Goal: Task Accomplishment & Management: Use online tool/utility

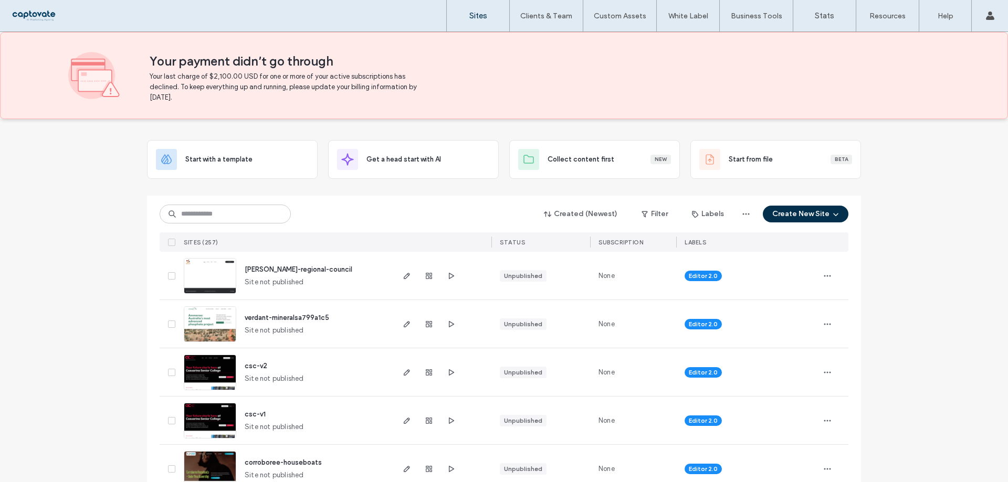
scroll to position [52, 0]
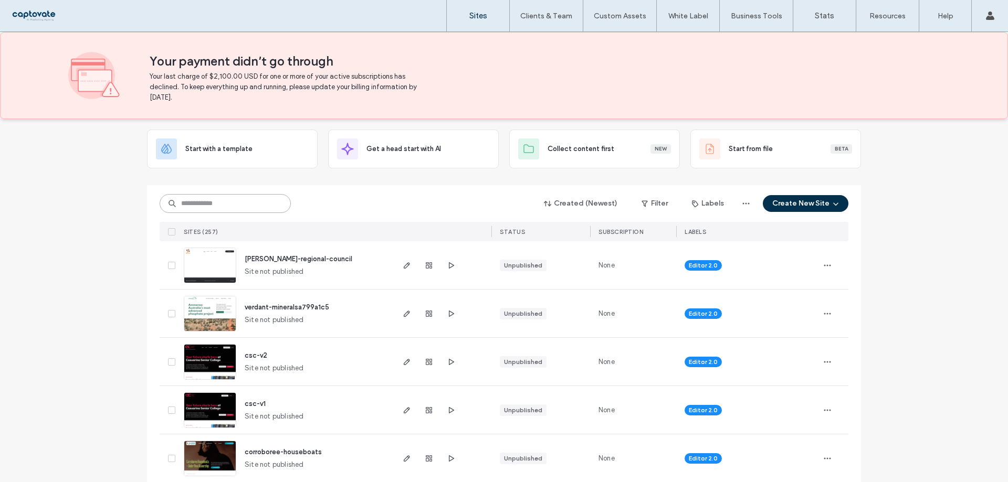
click at [258, 209] on input at bounding box center [225, 203] width 131 height 19
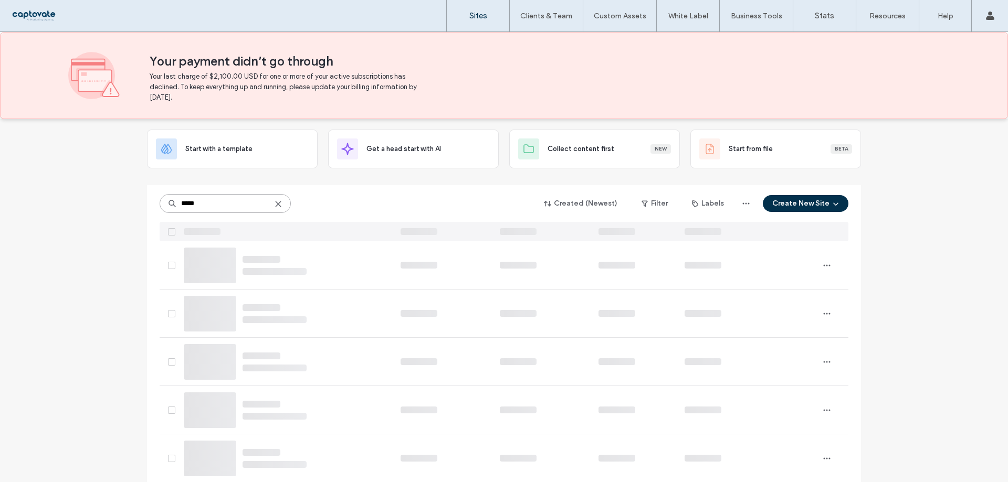
scroll to position [2, 0]
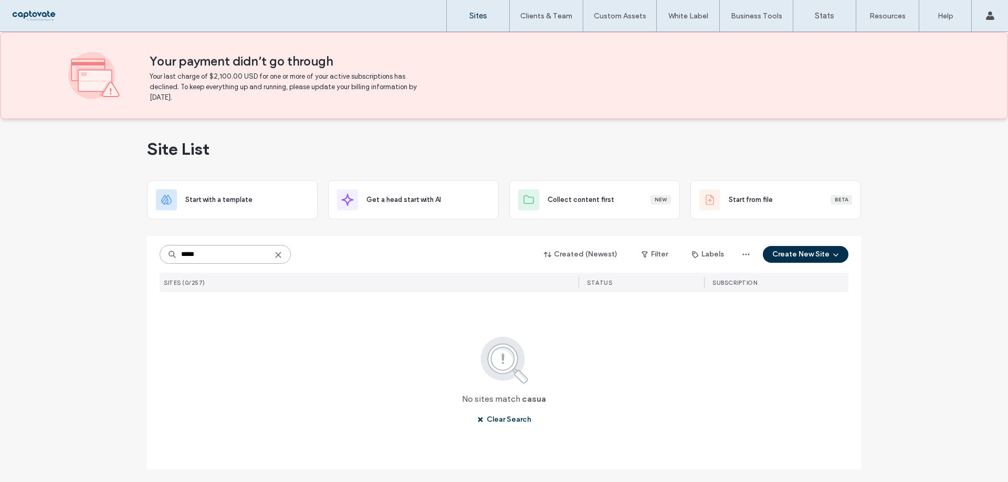
click at [191, 253] on input "*****" at bounding box center [225, 254] width 131 height 19
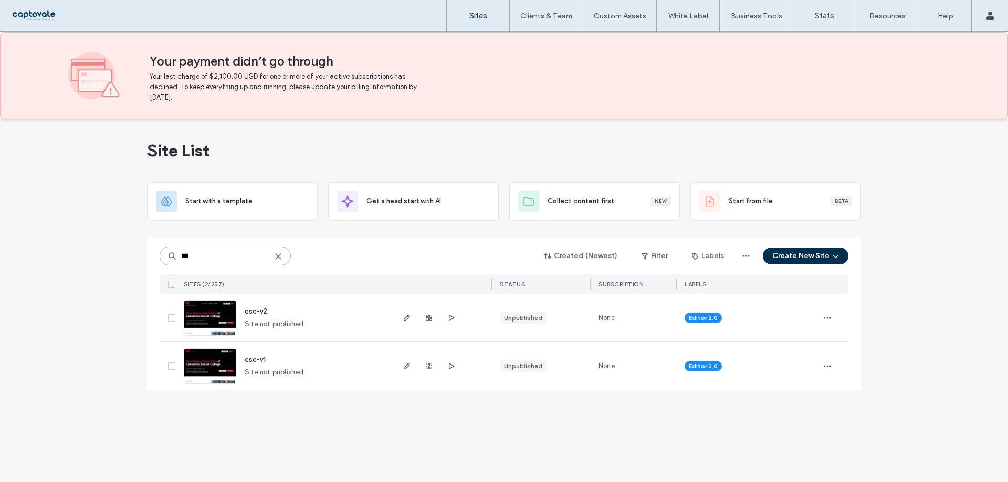
scroll to position [0, 0]
type input "***"
click at [404, 367] on icon "button" at bounding box center [407, 366] width 8 height 8
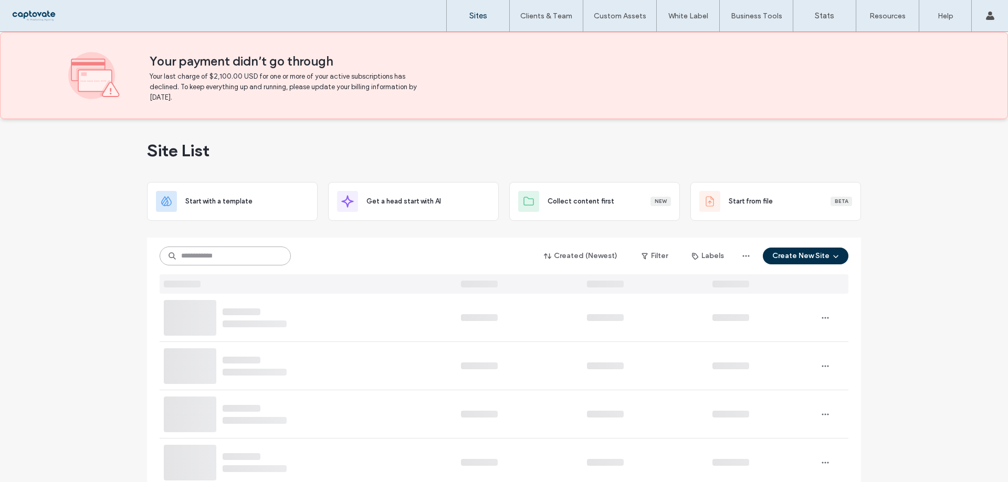
click at [210, 258] on input at bounding box center [225, 256] width 131 height 19
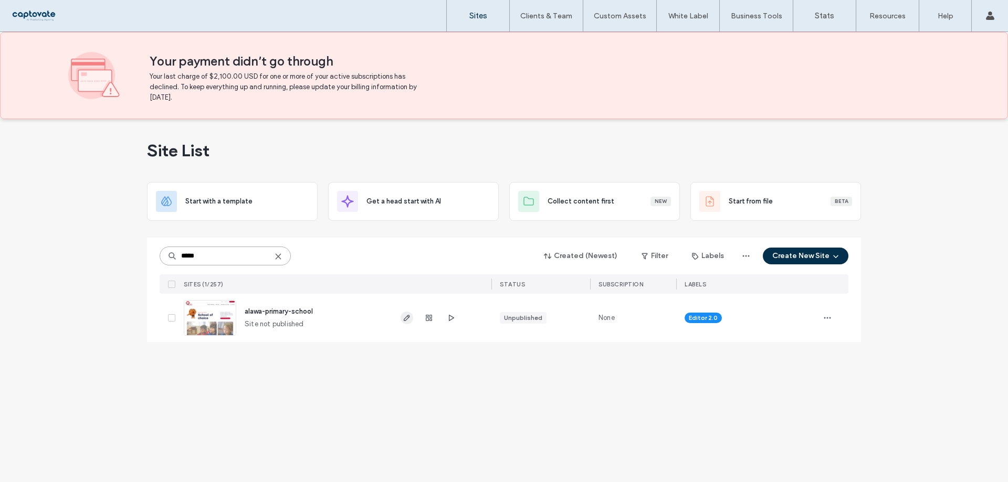
type input "*****"
click at [407, 321] on icon "button" at bounding box center [407, 318] width 8 height 8
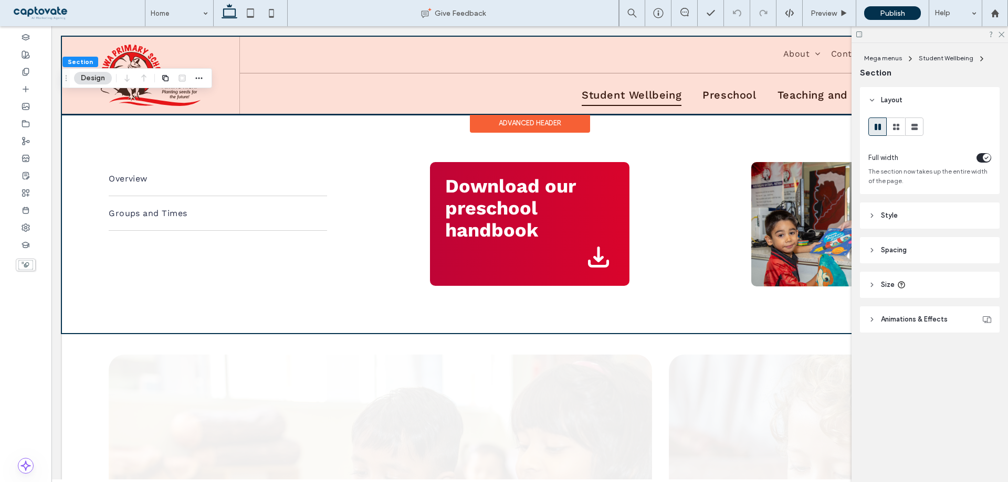
click at [733, 87] on div at bounding box center [529, 75] width 935 height 77
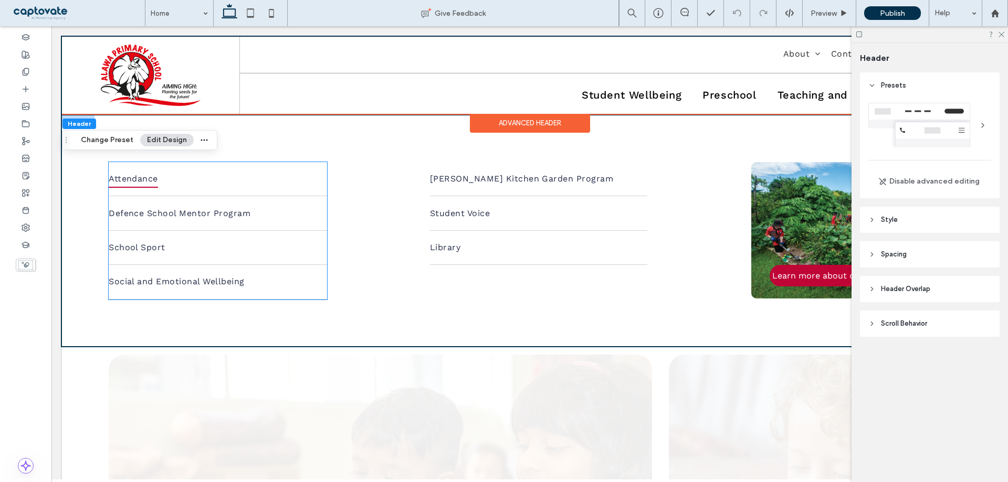
click at [194, 177] on link "Attendance" at bounding box center [218, 179] width 218 height 34
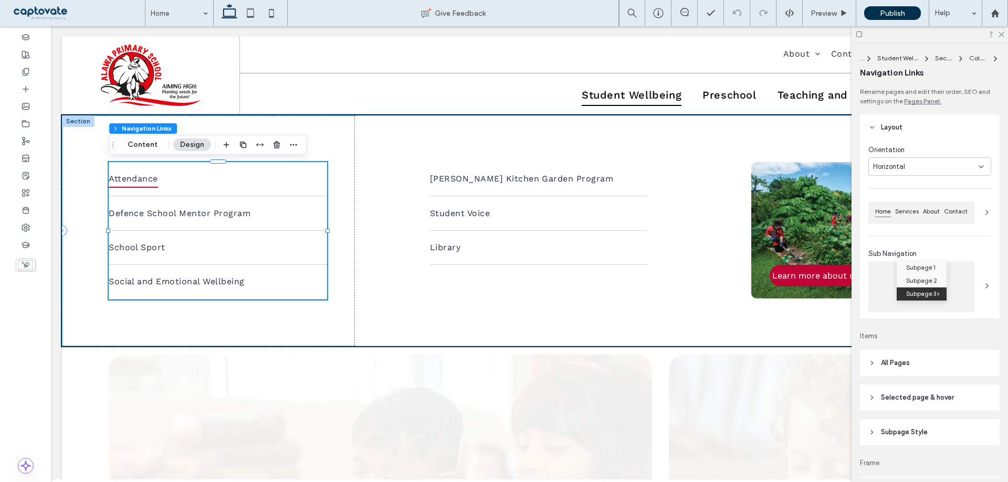
type input "*"
type input "***"
type input "****"
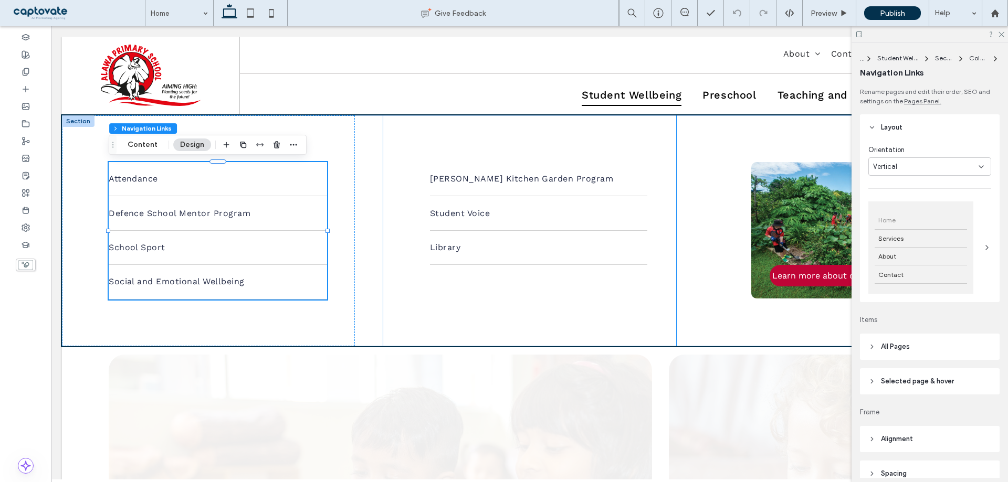
click at [618, 136] on div "Stephanie Alexander Kitchen Garden Program Student Voice Library" at bounding box center [529, 230] width 293 height 231
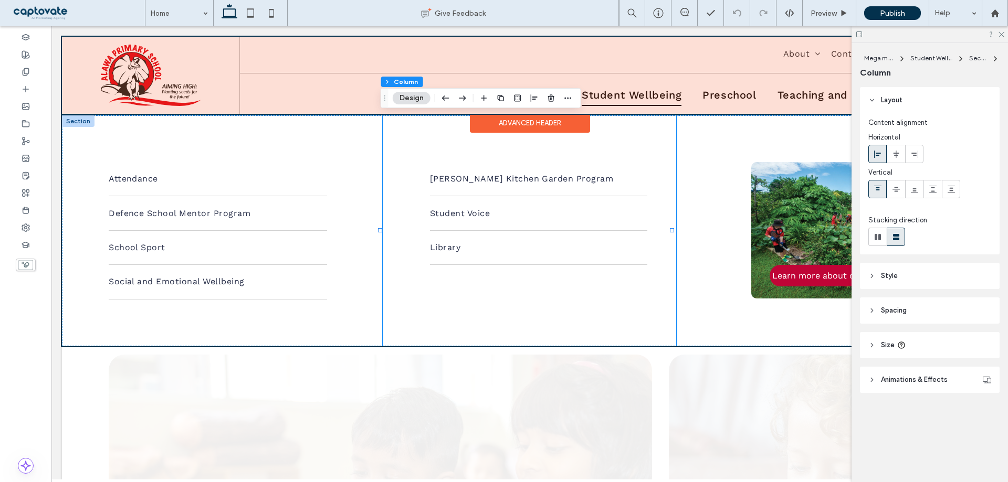
click at [646, 99] on div at bounding box center [529, 75] width 935 height 77
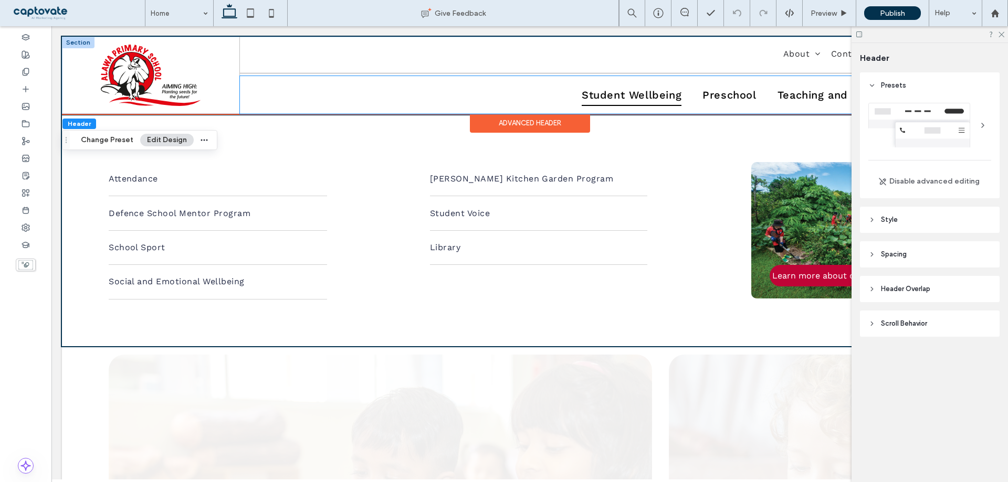
click at [616, 103] on span "Student Wellbeing" at bounding box center [632, 95] width 100 height 22
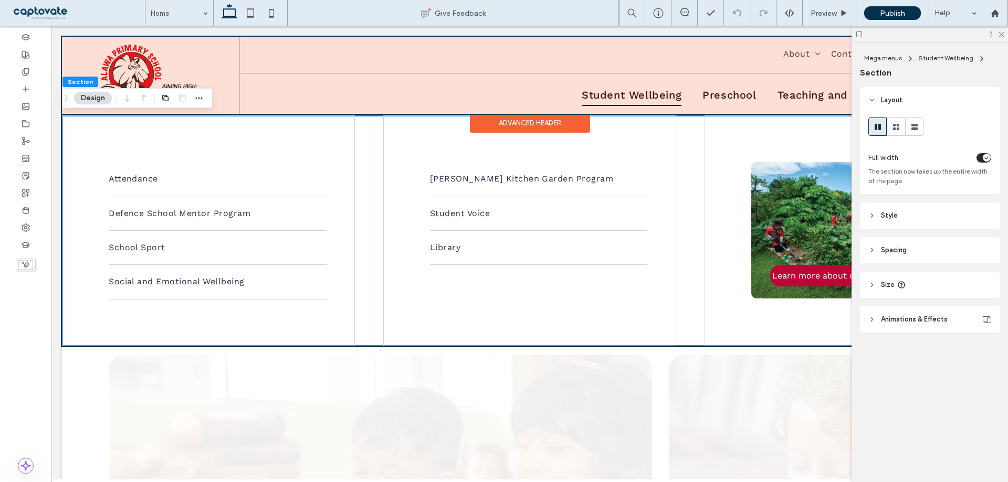
click at [629, 100] on div at bounding box center [529, 75] width 935 height 77
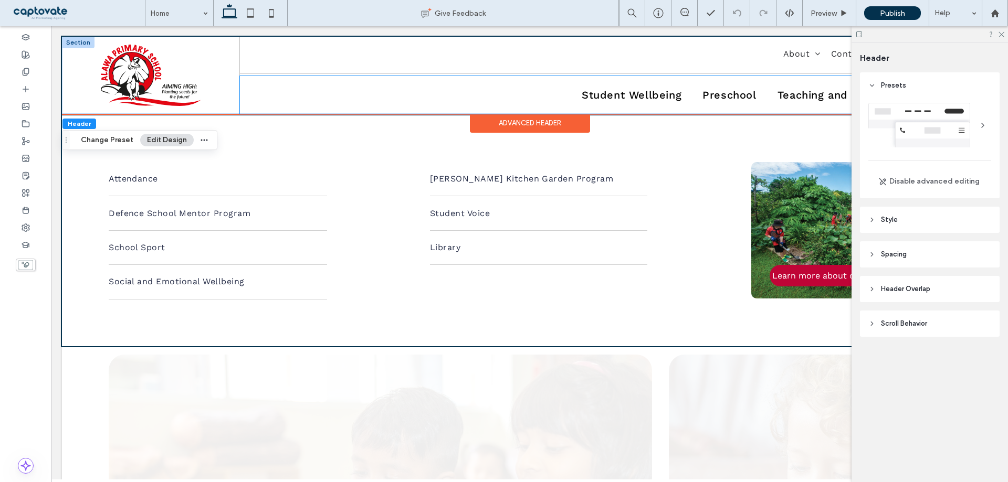
click at [519, 98] on ul "Student Wellbeing Preschool Teaching and Learning For Parents" at bounding box center [619, 95] width 726 height 22
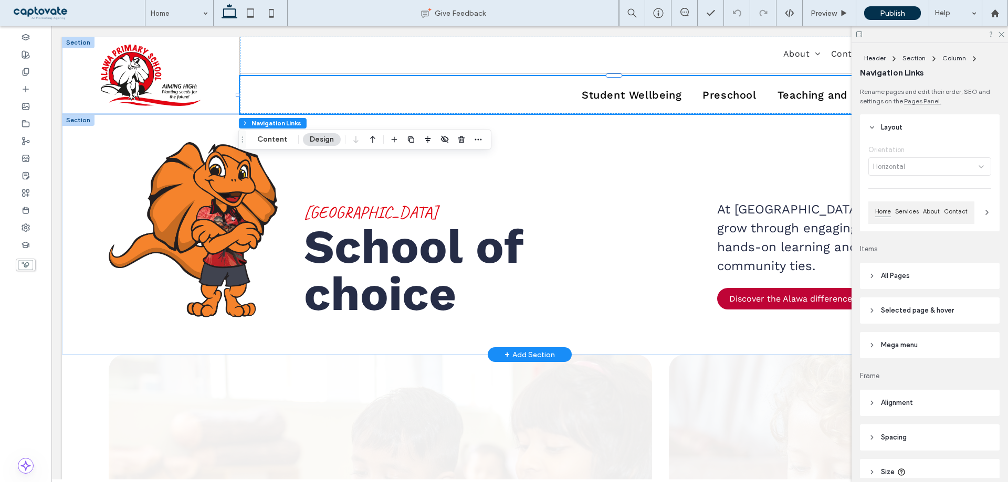
click at [82, 122] on div at bounding box center [78, 120] width 33 height 12
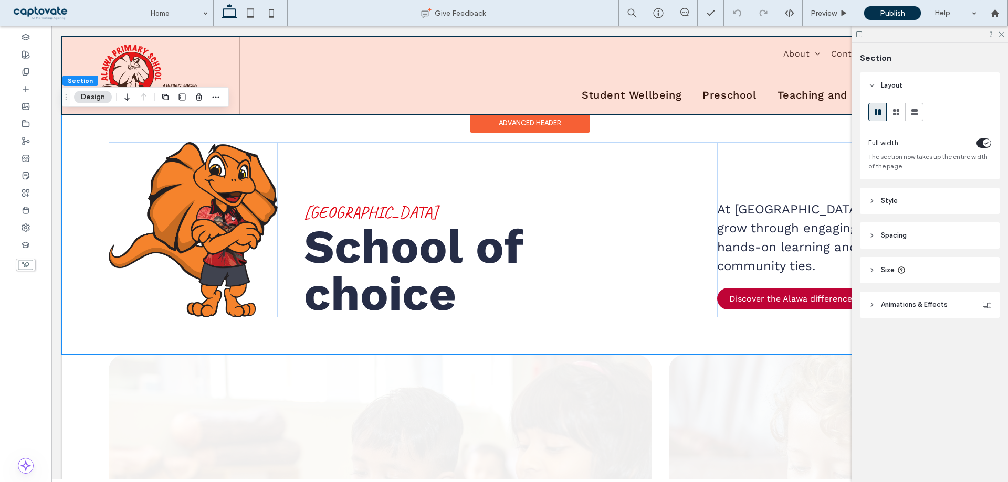
click at [644, 96] on div at bounding box center [529, 75] width 935 height 77
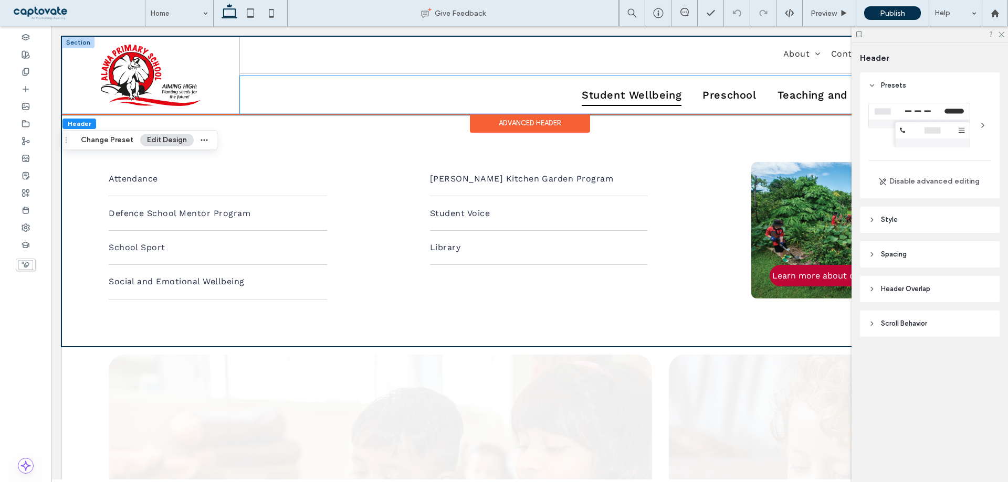
click at [639, 93] on span "Student Wellbeing" at bounding box center [632, 95] width 100 height 22
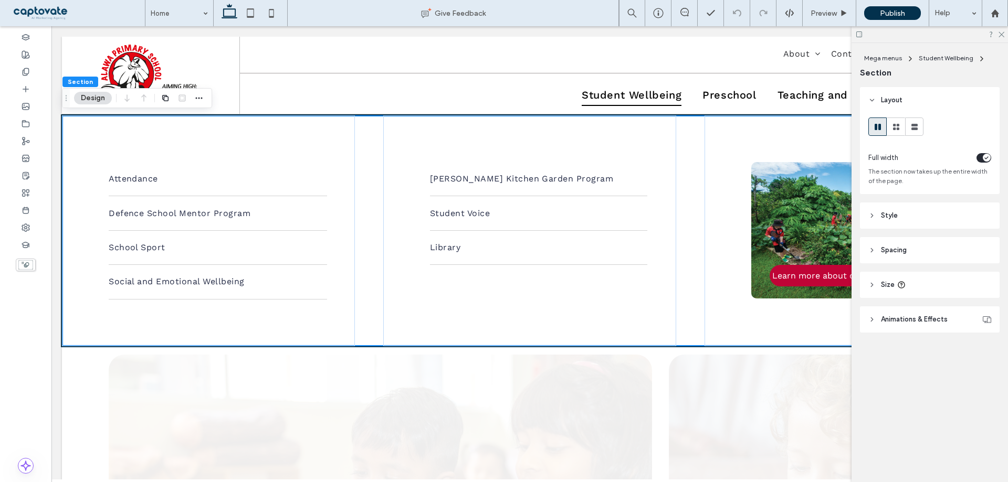
click at [694, 133] on div "Attendance Defence School Mentor Program School Sport Social and Emotional Well…" at bounding box center [529, 230] width 935 height 231
click at [994, 19] on div at bounding box center [995, 13] width 26 height 26
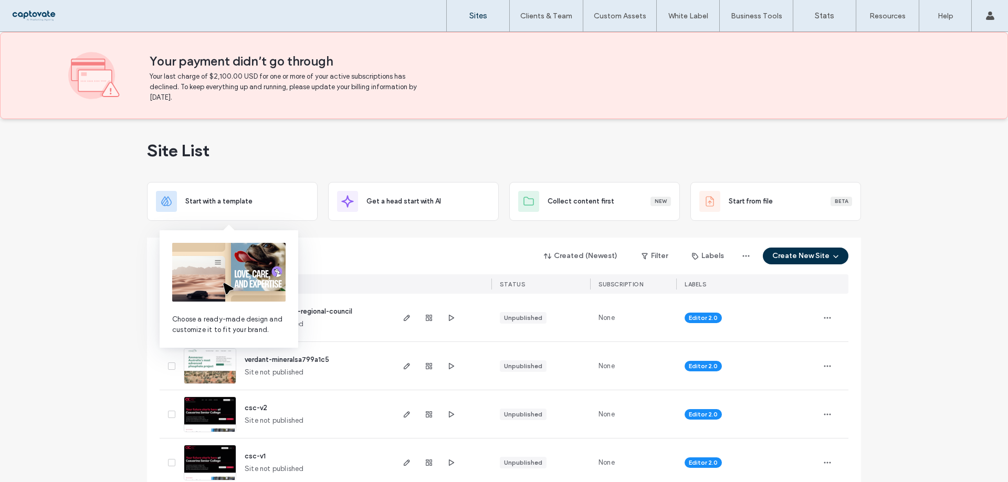
click at [347, 247] on div "Created (Newest) Filter Labels Create New Site" at bounding box center [504, 256] width 689 height 20
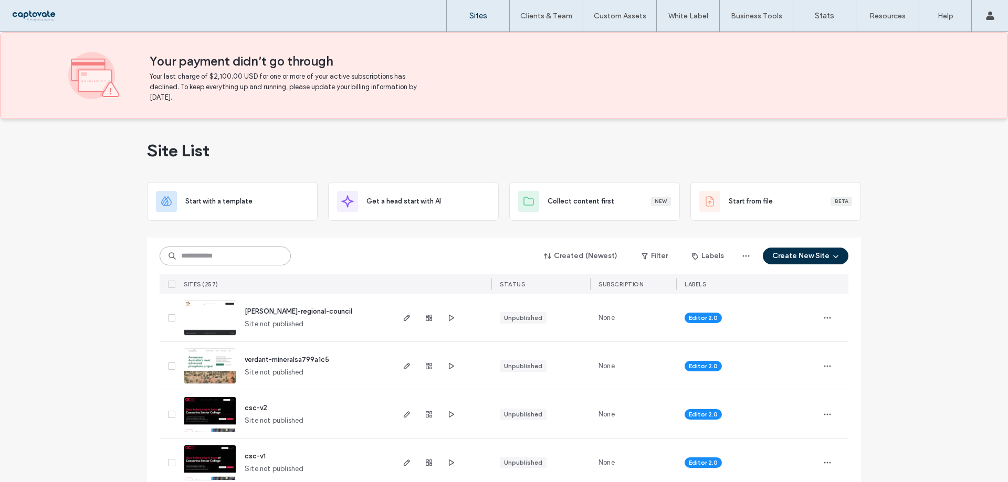
click at [254, 252] on input at bounding box center [225, 256] width 131 height 19
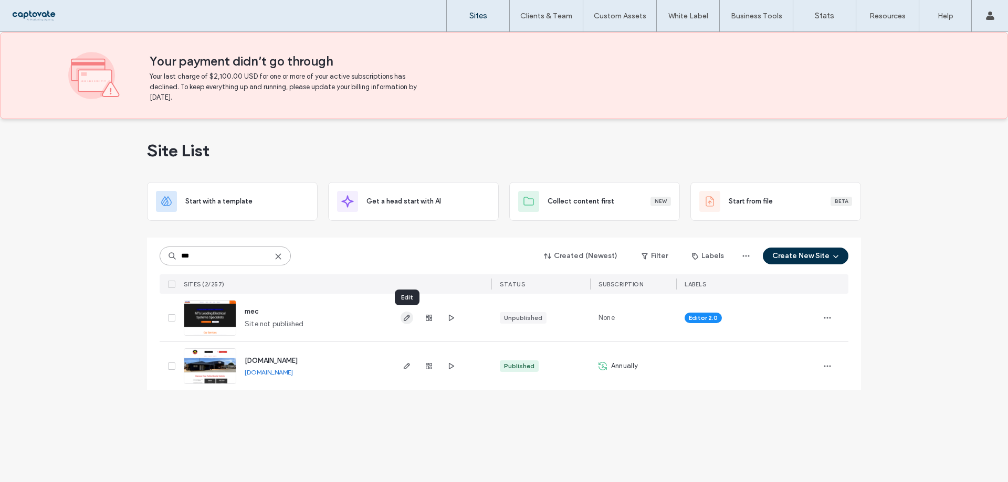
type input "***"
click at [406, 320] on use "button" at bounding box center [407, 318] width 6 height 6
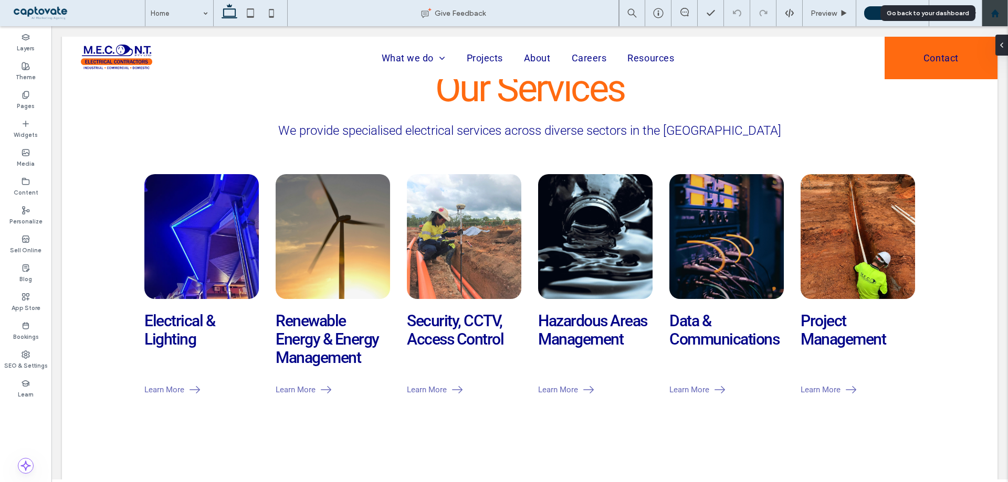
click at [992, 17] on icon at bounding box center [994, 13] width 9 height 9
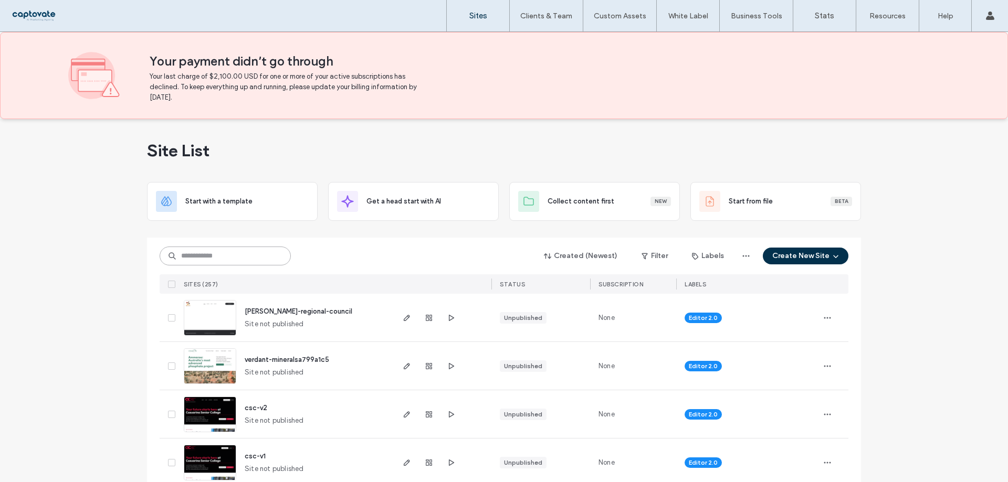
click at [262, 260] on input at bounding box center [225, 256] width 131 height 19
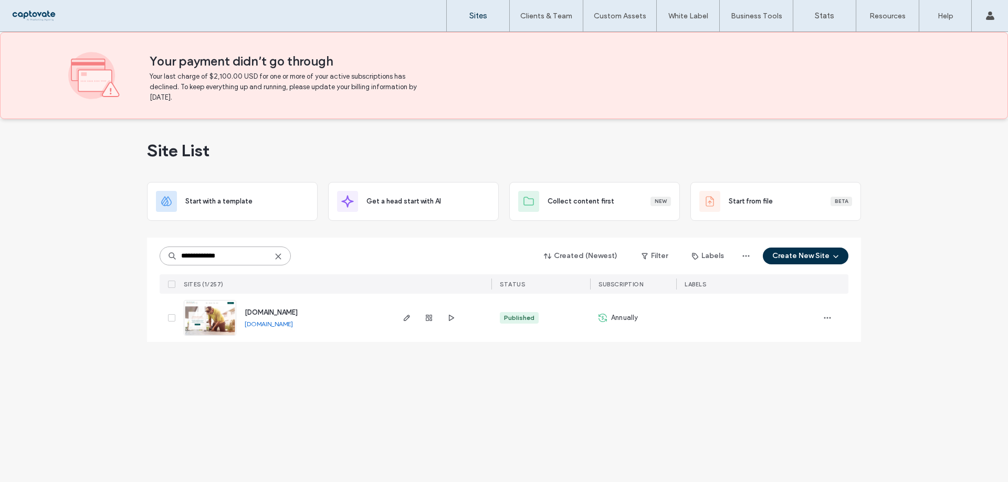
type input "**********"
click at [279, 311] on span "www.transportablesolutionsnt.com.au" at bounding box center [271, 313] width 53 height 8
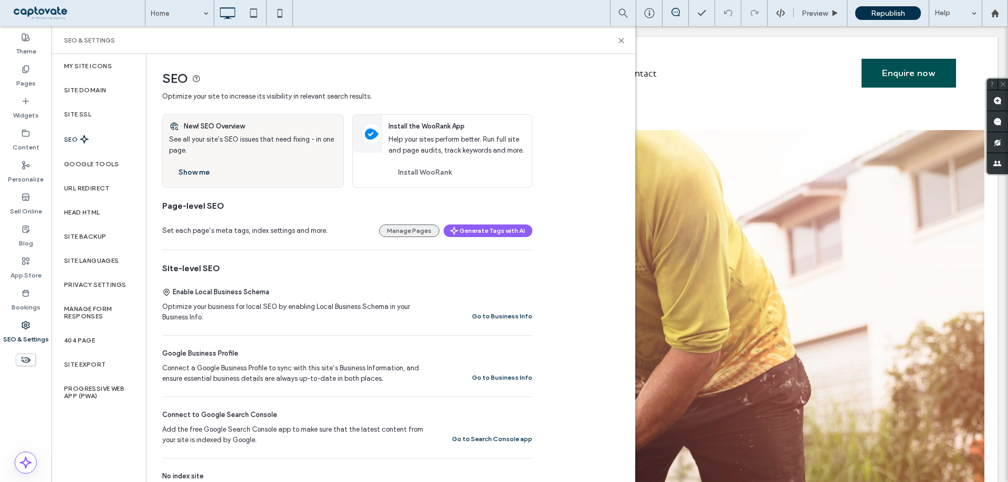
click at [418, 228] on button "Manage Pages" at bounding box center [409, 231] width 60 height 13
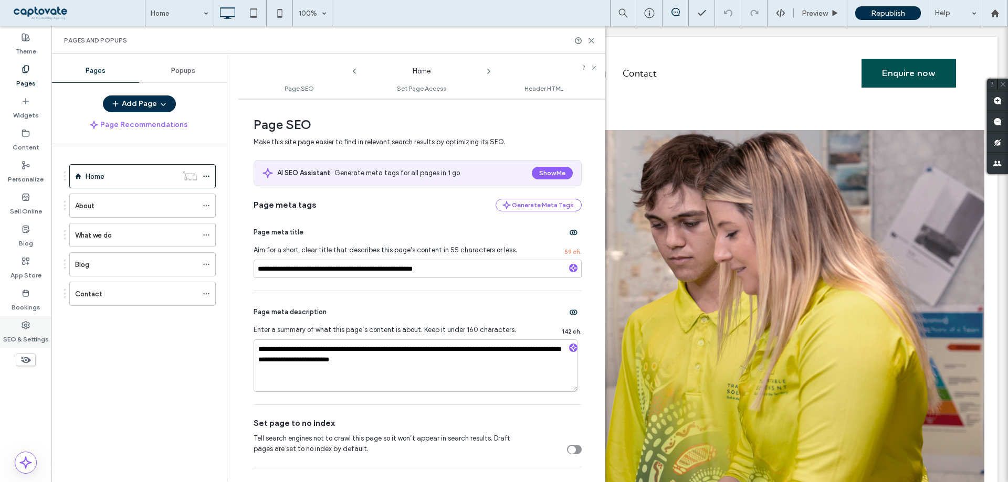
click at [31, 329] on div "SEO & Settings" at bounding box center [25, 333] width 51 height 32
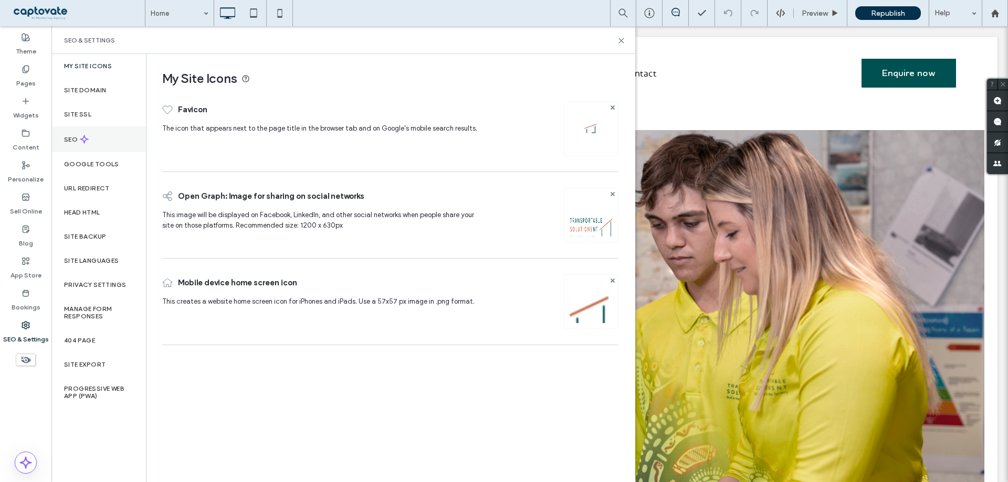
click at [96, 142] on div "SEO" at bounding box center [98, 139] width 94 height 26
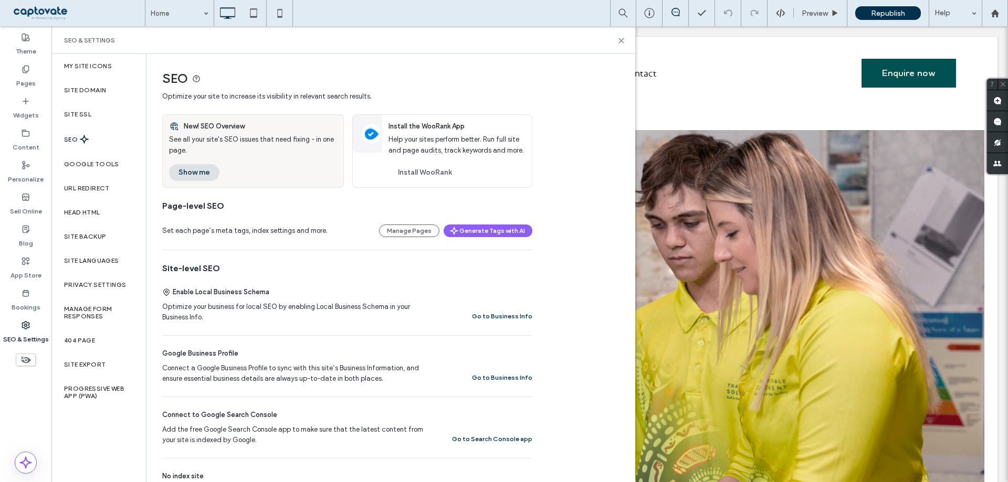
click at [199, 178] on button "Show me" at bounding box center [194, 172] width 50 height 17
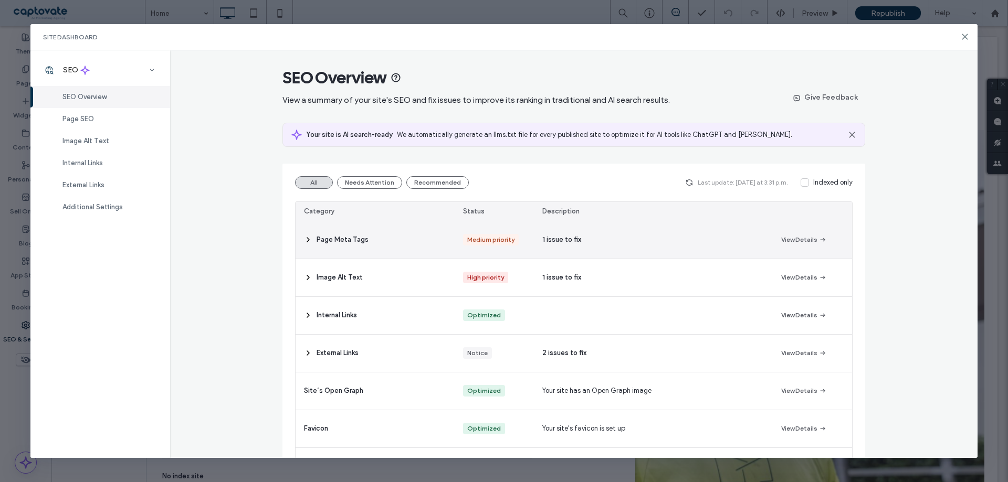
click at [307, 241] on use at bounding box center [308, 240] width 2 height 4
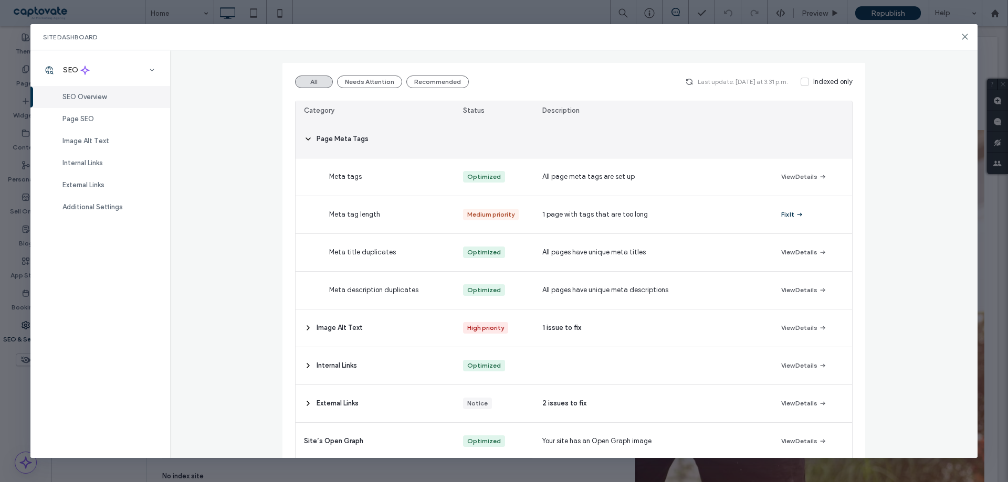
scroll to position [157, 0]
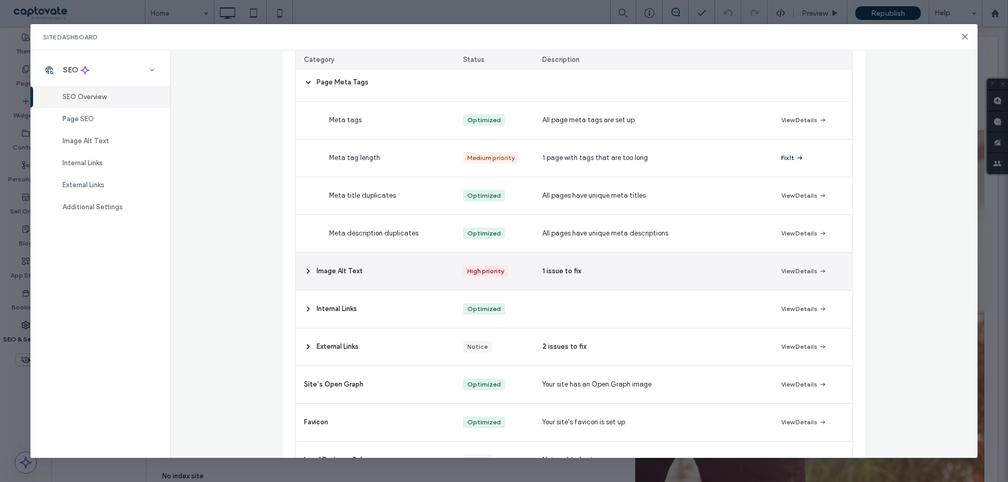
click at [317, 272] on span "Image Alt Text" at bounding box center [340, 271] width 46 height 10
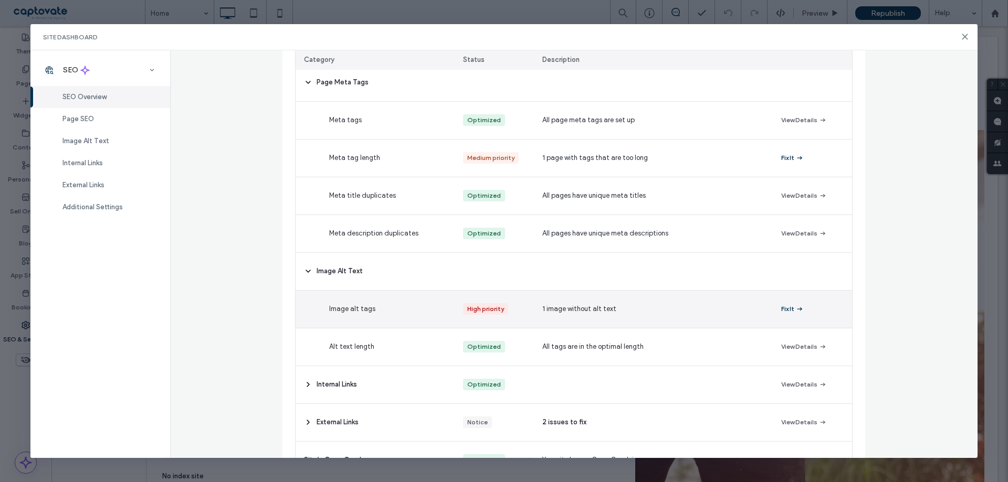
click at [794, 315] on span "button" at bounding box center [798, 309] width 9 height 12
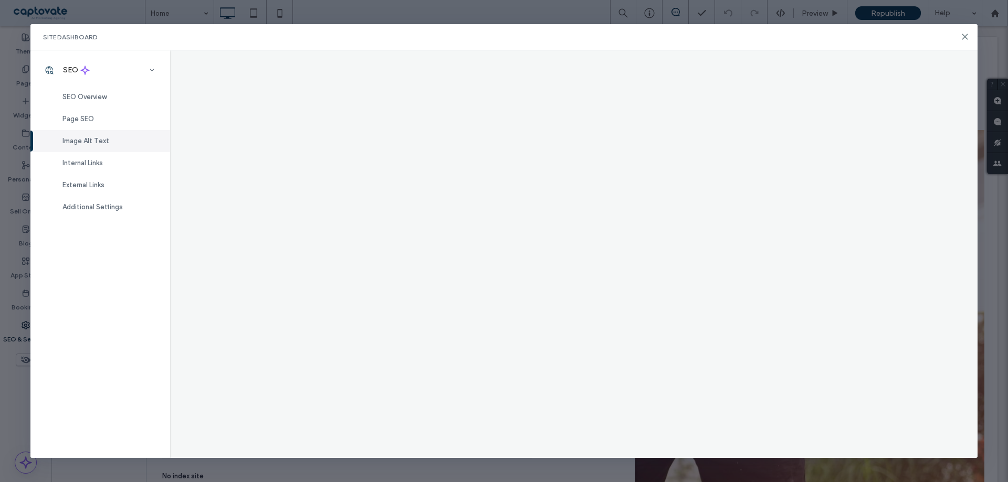
scroll to position [0, 0]
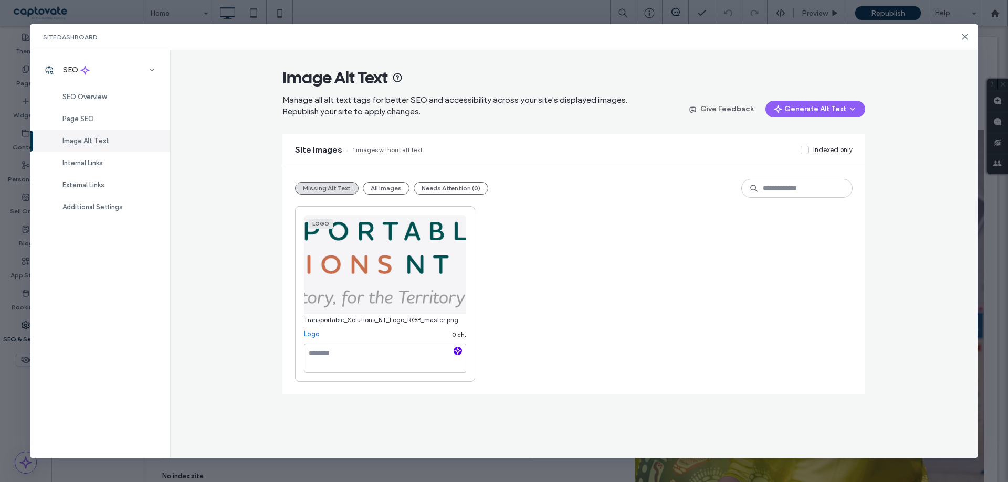
click at [459, 351] on use "button" at bounding box center [458, 351] width 6 height 6
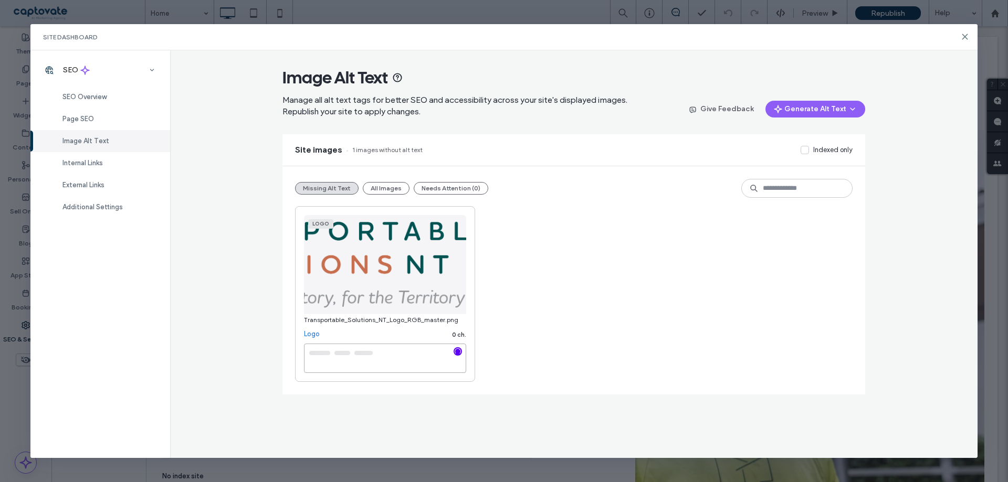
type textarea "**********"
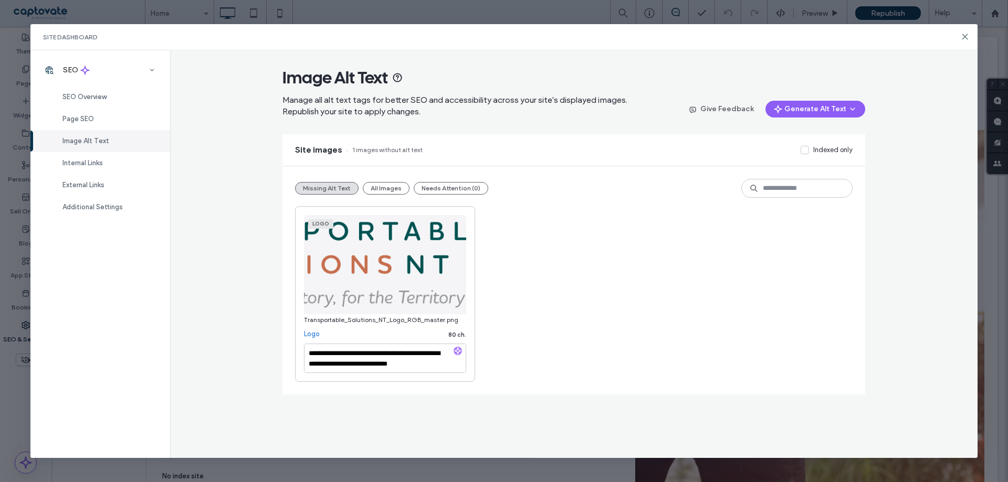
click at [544, 296] on div "**********" at bounding box center [573, 294] width 557 height 176
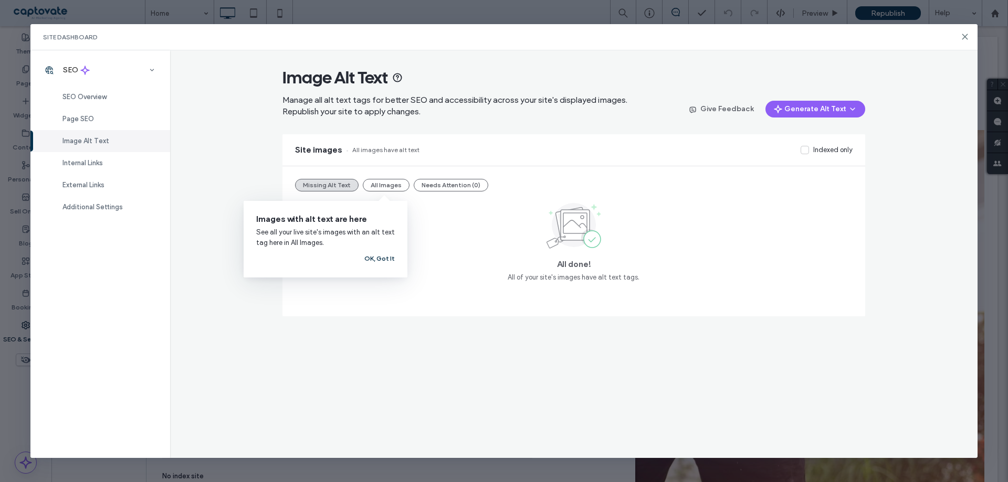
click at [373, 256] on button "OK, Got It" at bounding box center [379, 258] width 30 height 13
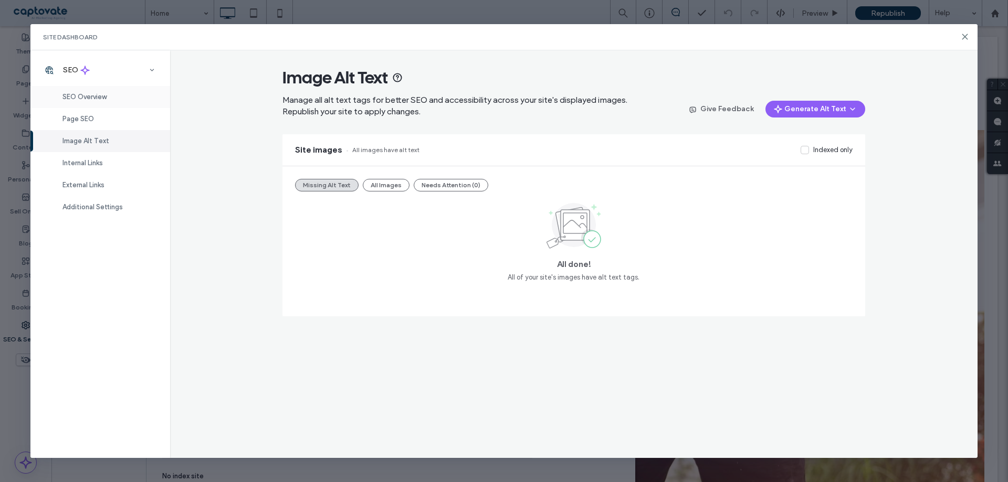
click at [101, 94] on span "SEO Overview" at bounding box center [84, 97] width 44 height 8
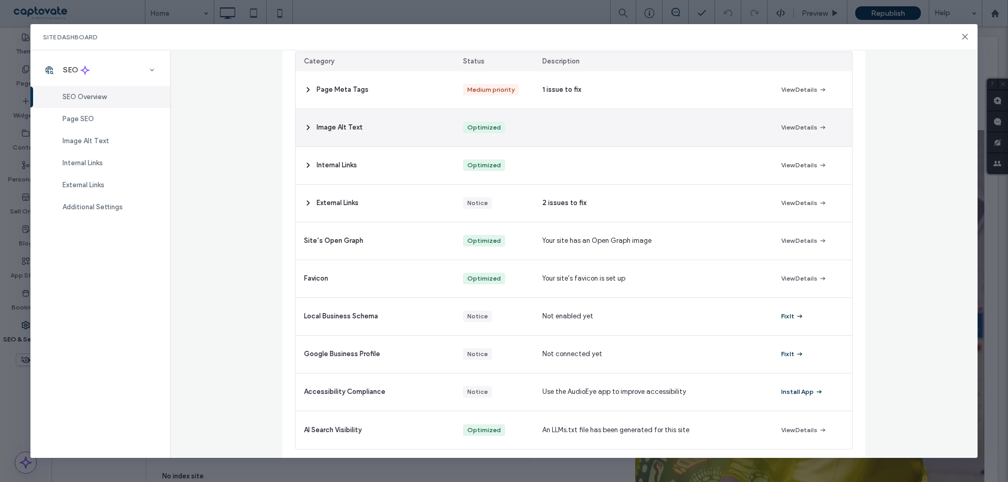
scroll to position [154, 0]
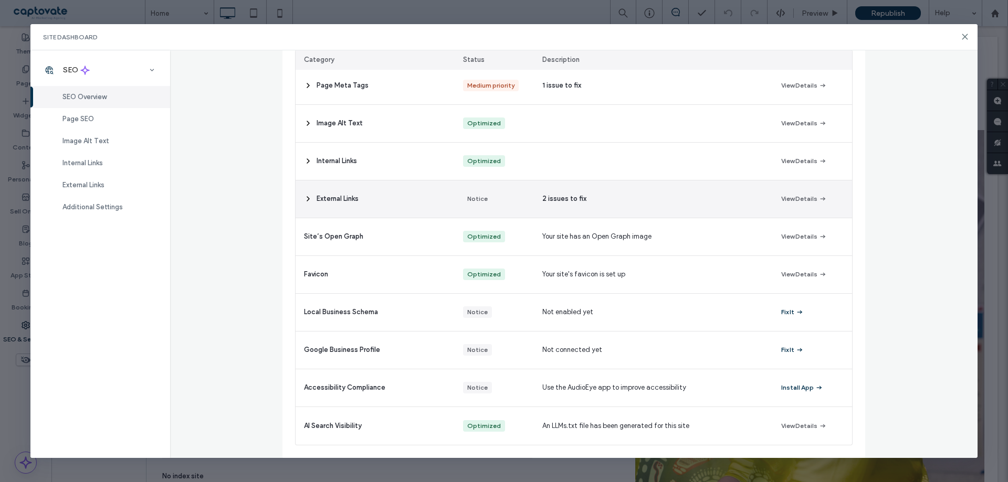
click at [304, 196] on icon at bounding box center [308, 199] width 8 height 8
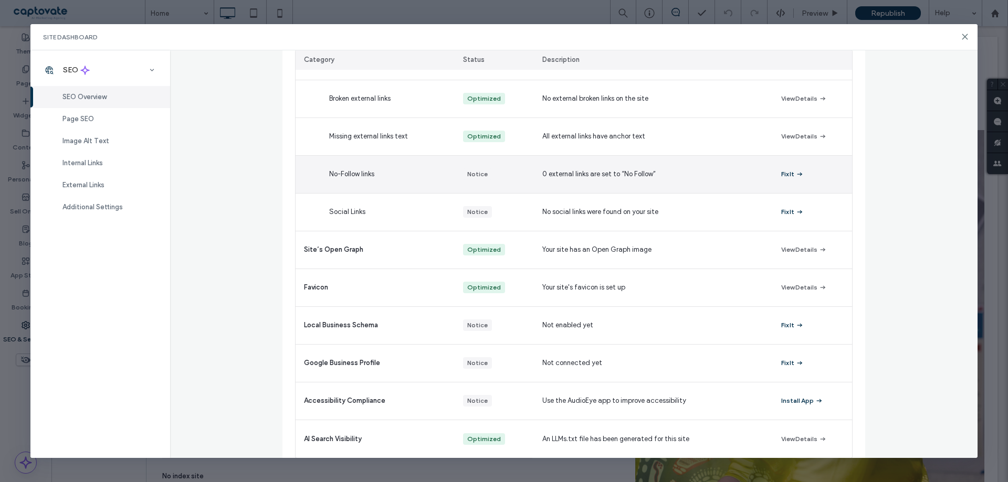
scroll to position [305, 0]
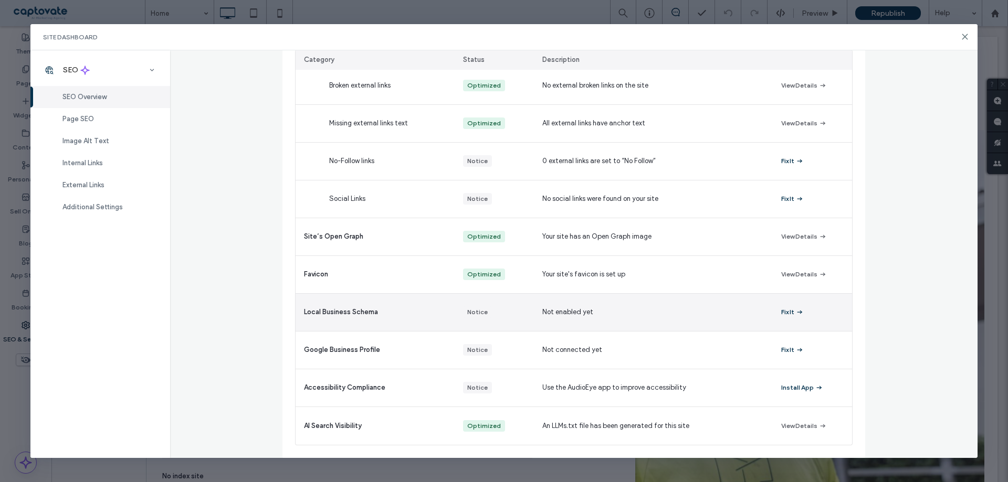
click at [366, 315] on span "Local Business Schema" at bounding box center [341, 312] width 74 height 10
click at [775, 311] on div "Fix It" at bounding box center [812, 312] width 79 height 37
click at [794, 310] on span "button" at bounding box center [798, 313] width 9 height 12
click at [794, 312] on span "button" at bounding box center [798, 313] width 9 height 12
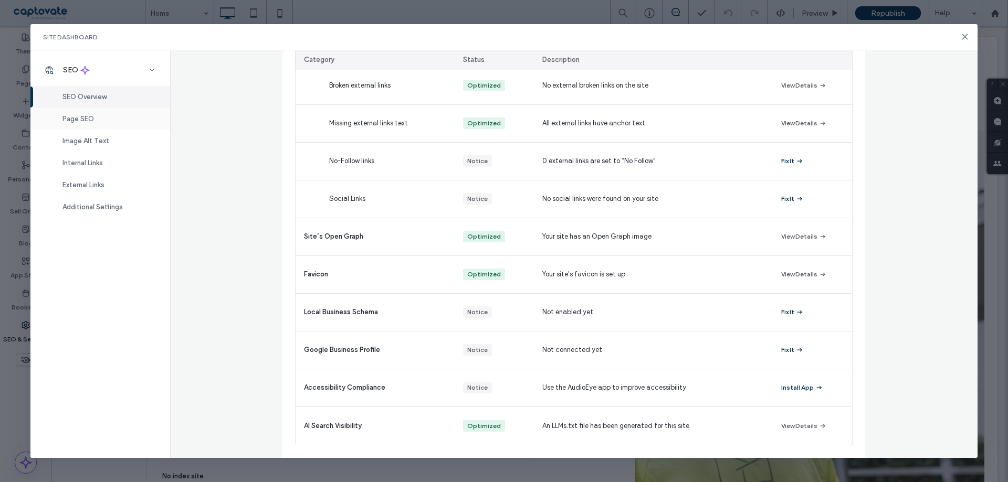
click at [98, 110] on div "Page SEO" at bounding box center [100, 119] width 140 height 22
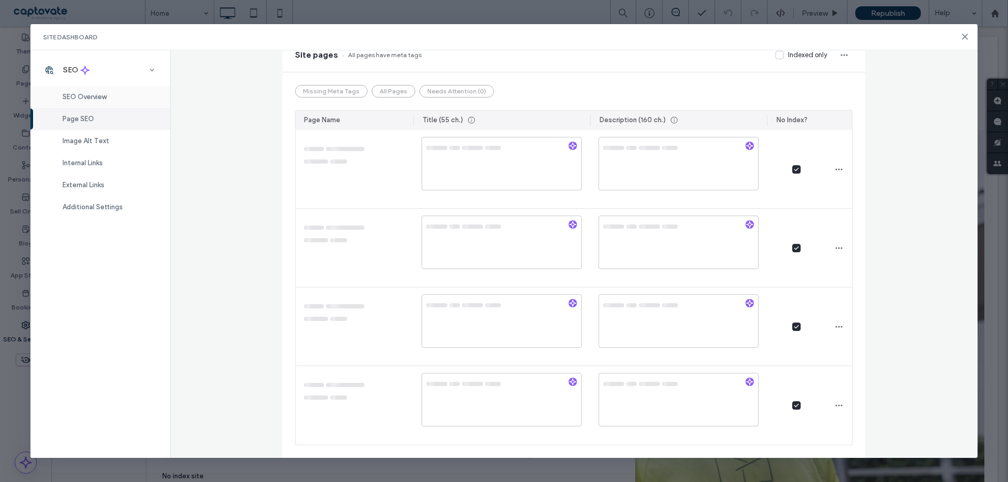
scroll to position [0, 0]
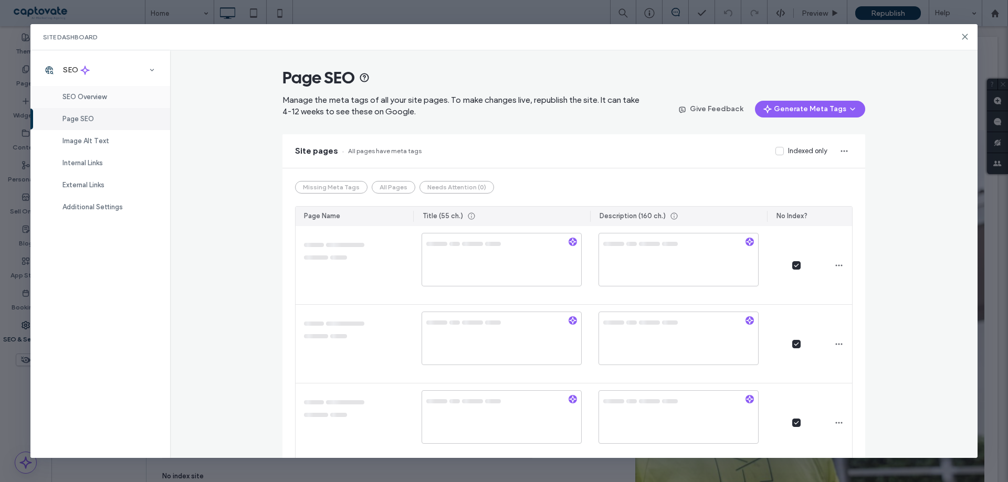
click at [106, 100] on span "SEO Overview" at bounding box center [84, 97] width 44 height 8
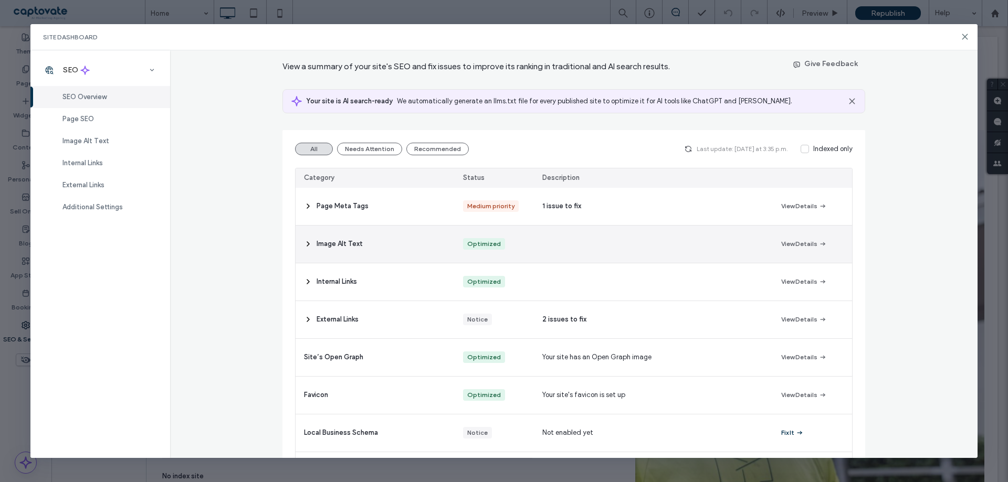
scroll to position [154, 0]
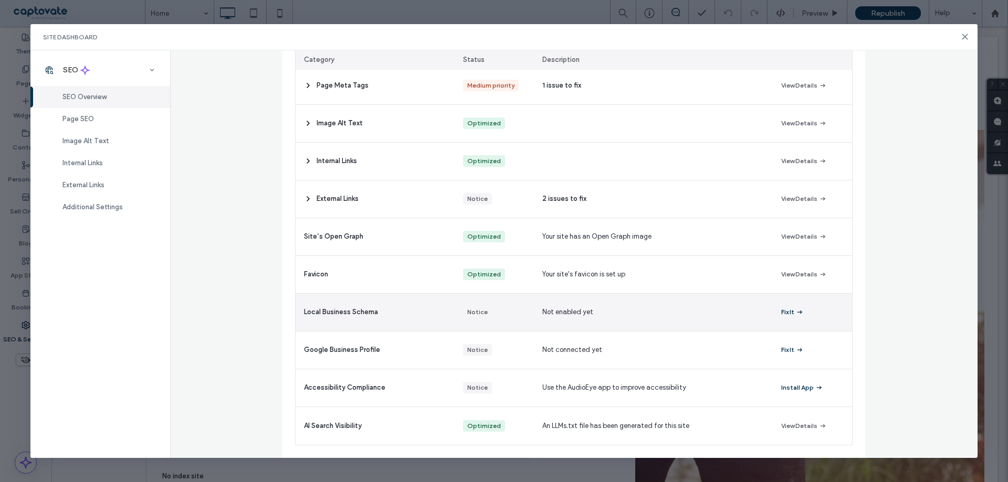
click at [781, 313] on button "Fix It" at bounding box center [792, 312] width 23 height 13
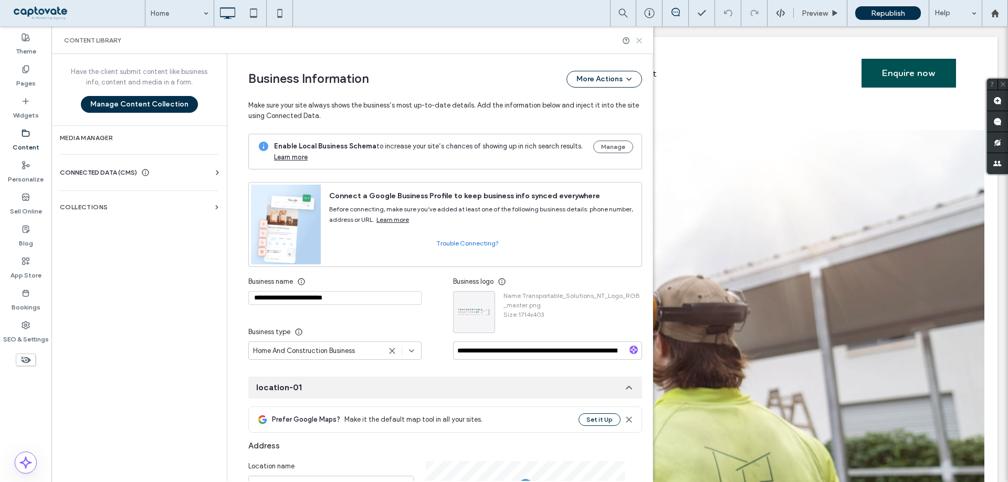
click at [638, 37] on icon at bounding box center [639, 41] width 8 height 8
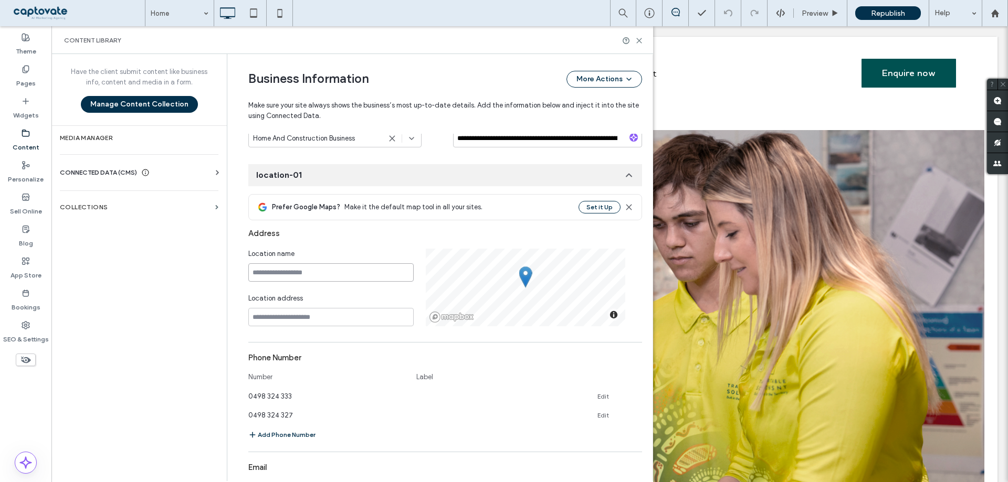
click at [309, 274] on input at bounding box center [330, 272] width 165 height 18
click at [306, 317] on input at bounding box center [330, 317] width 165 height 18
paste input "**********"
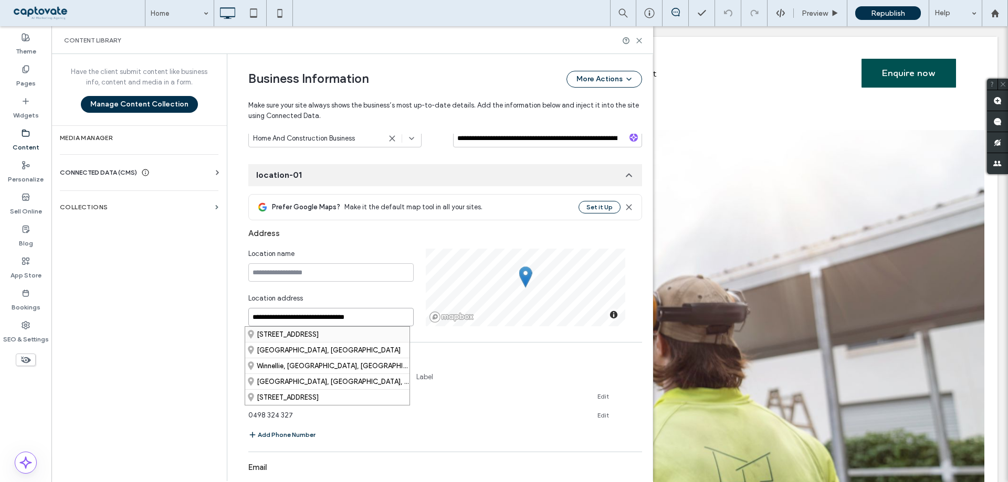
type input "**********"
click at [372, 335] on div "98 Coonawarra Road, Winnellie Northern Territory 0820, Australia" at bounding box center [327, 334] width 164 height 15
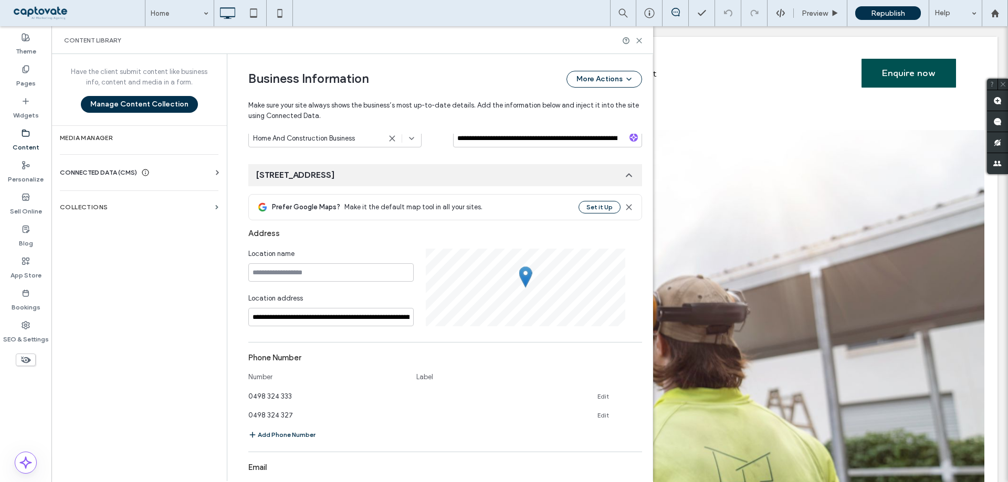
scroll to position [205, 0]
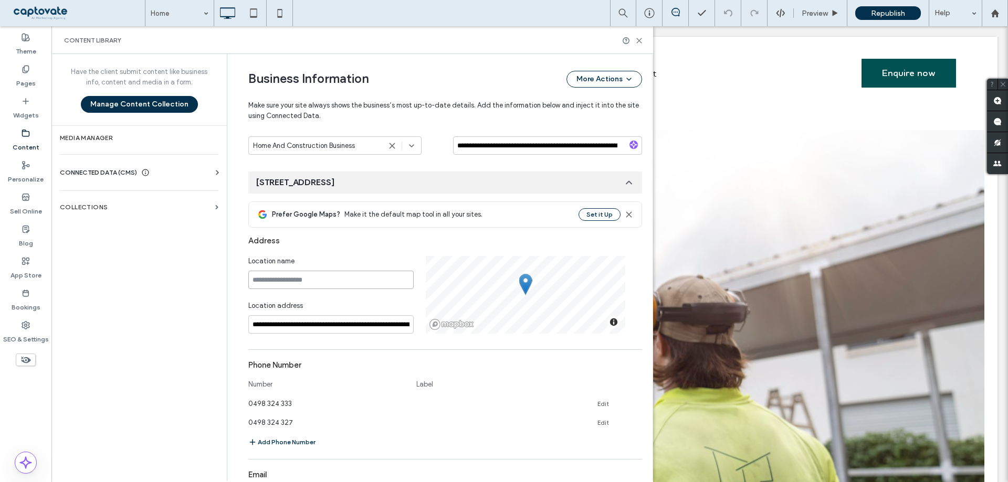
click at [362, 279] on input at bounding box center [330, 280] width 165 height 18
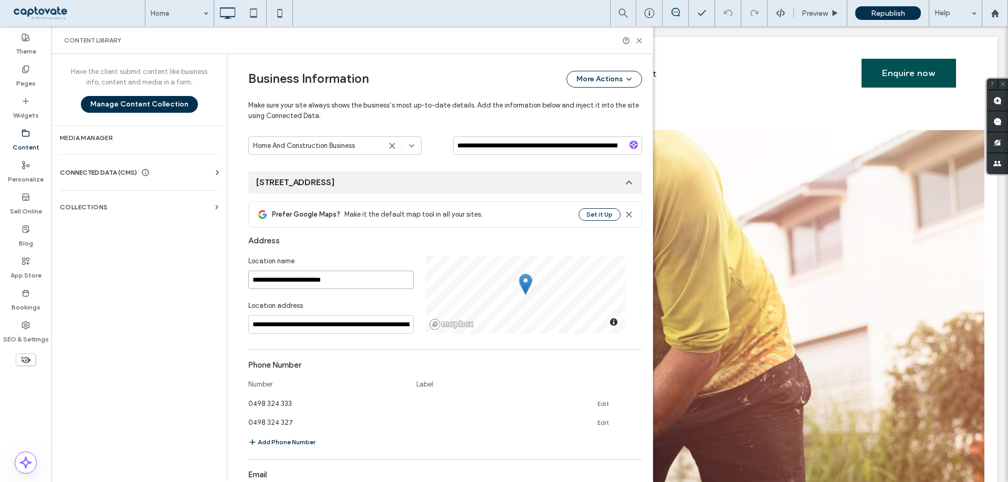
type input "**********"
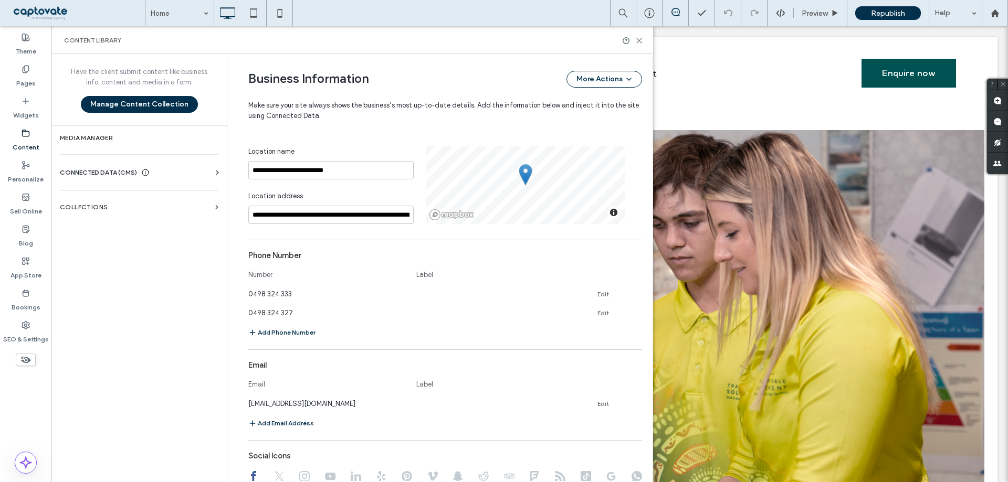
scroll to position [311, 0]
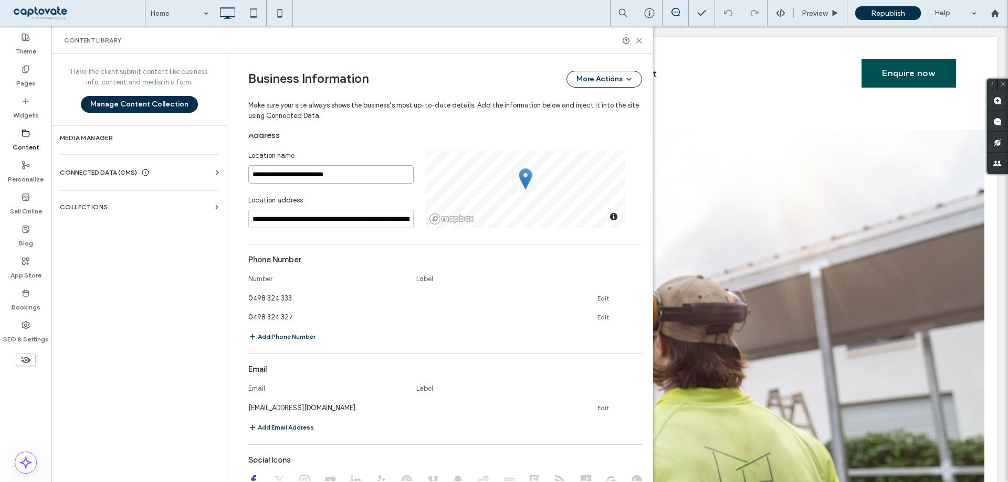
click at [373, 176] on input "**********" at bounding box center [330, 174] width 165 height 18
type input "**********"
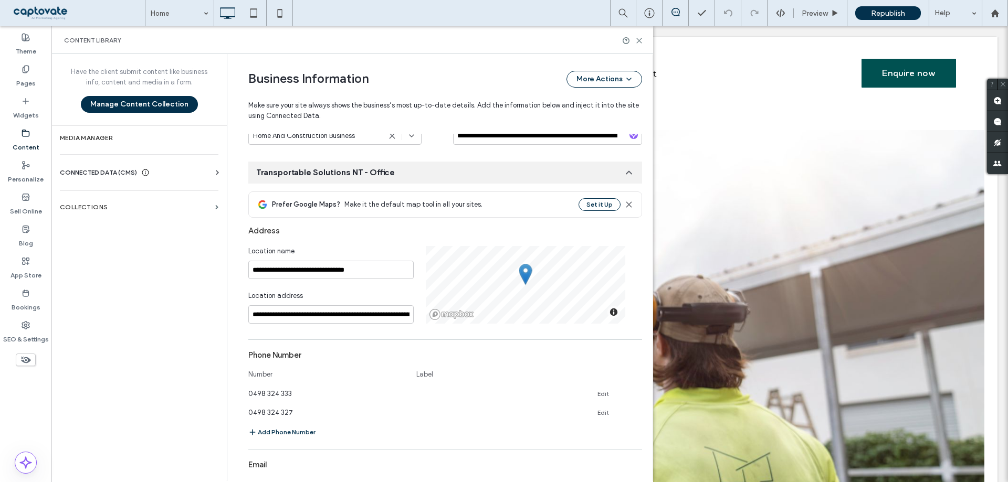
scroll to position [205, 0]
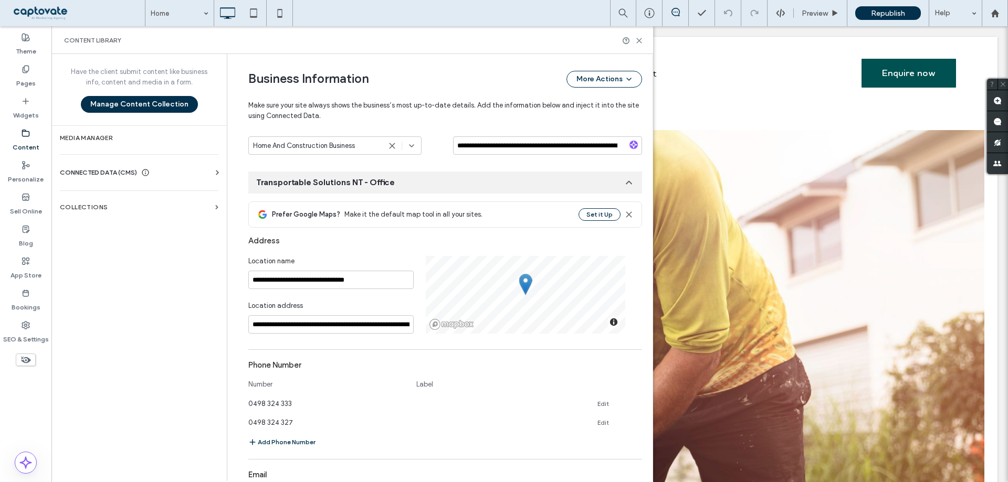
click at [234, 285] on div "**********" at bounding box center [437, 323] width 409 height 948
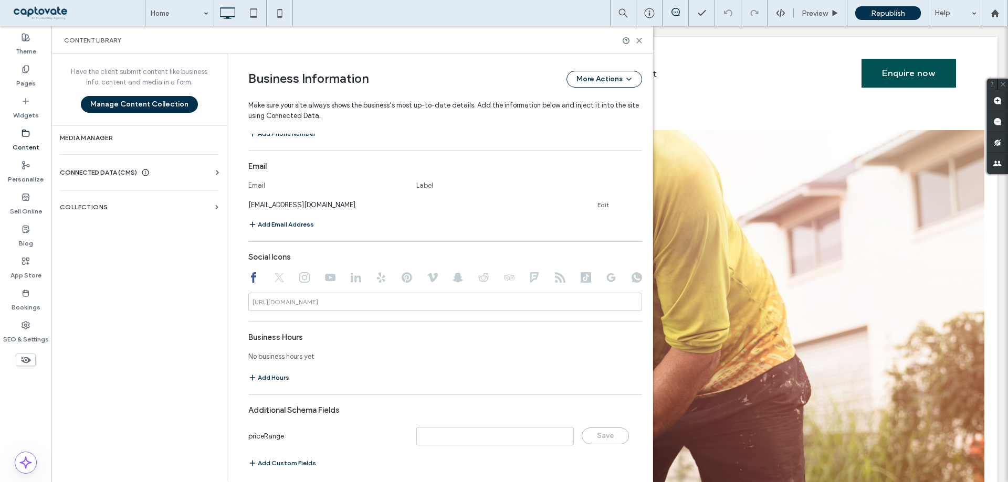
scroll to position [521, 0]
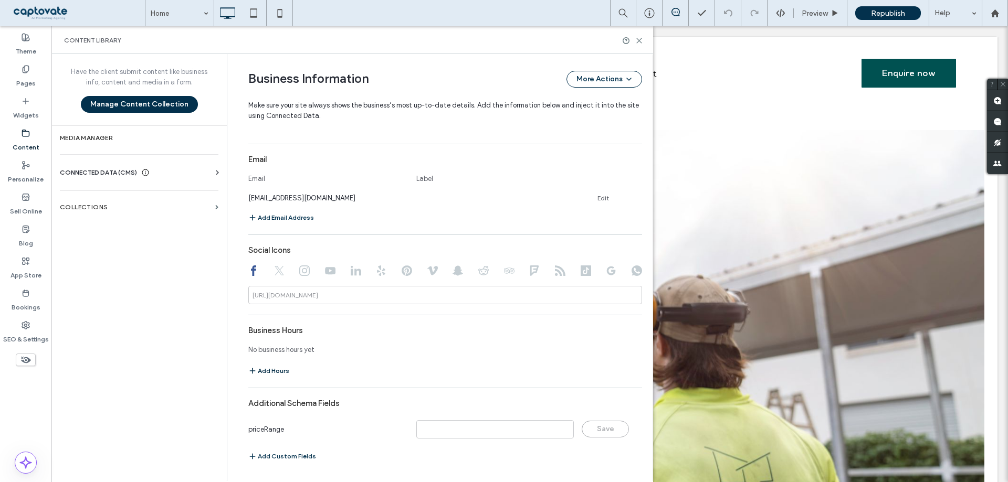
click at [269, 370] on button "Add Hours" at bounding box center [268, 371] width 41 height 13
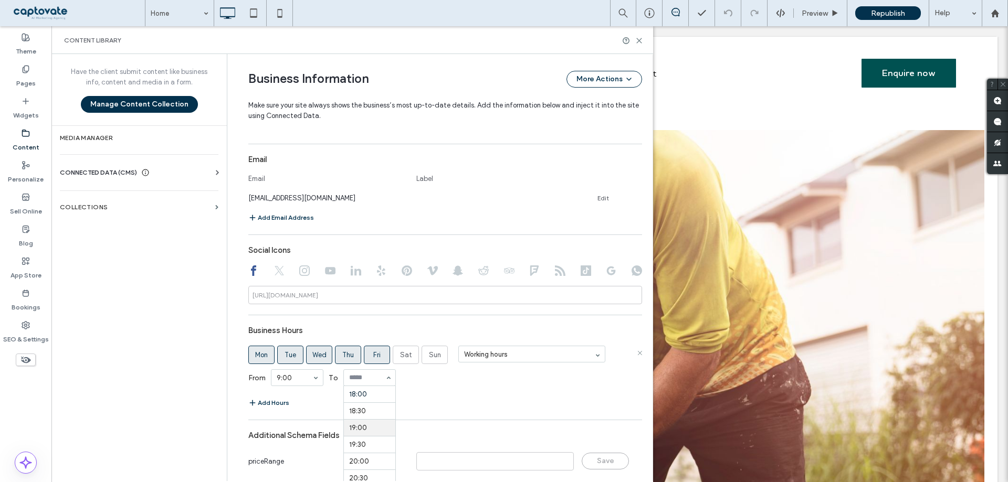
scroll to position [552, 0]
click at [459, 385] on div "From 9:00 To 17:00" at bounding box center [445, 377] width 394 height 27
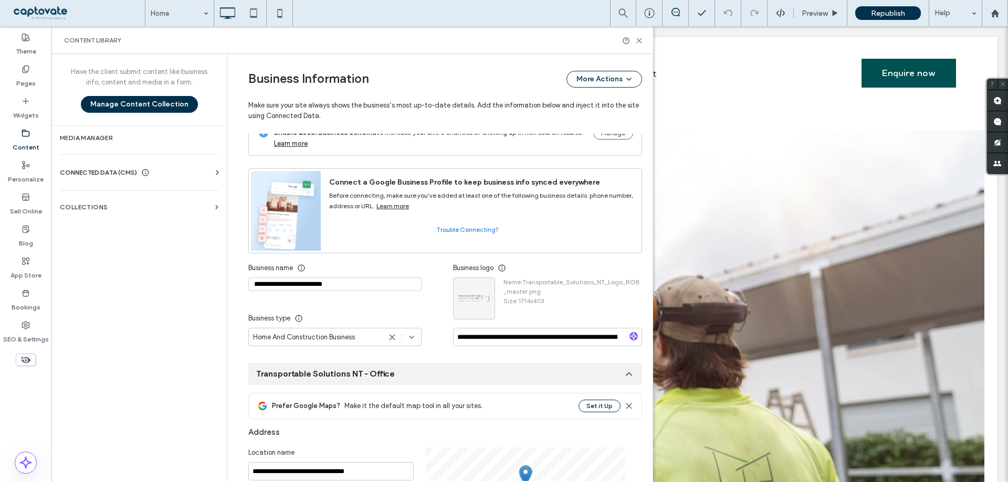
scroll to position [0, 0]
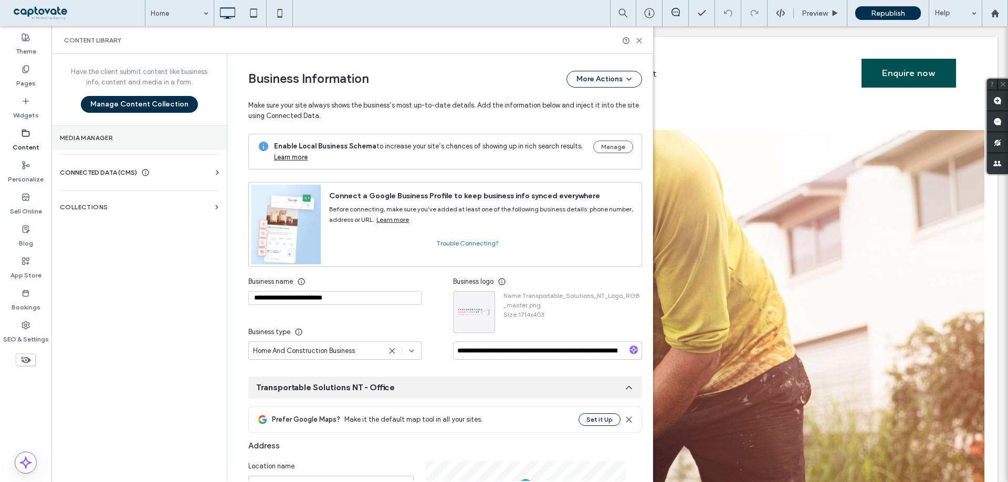
click at [161, 140] on label "Media Manager" at bounding box center [139, 137] width 159 height 7
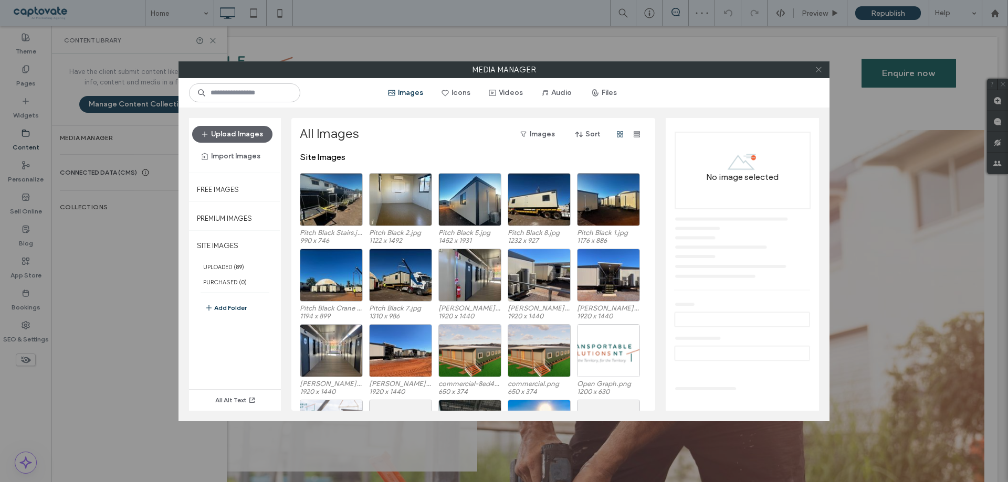
click at [816, 68] on icon at bounding box center [819, 70] width 8 height 8
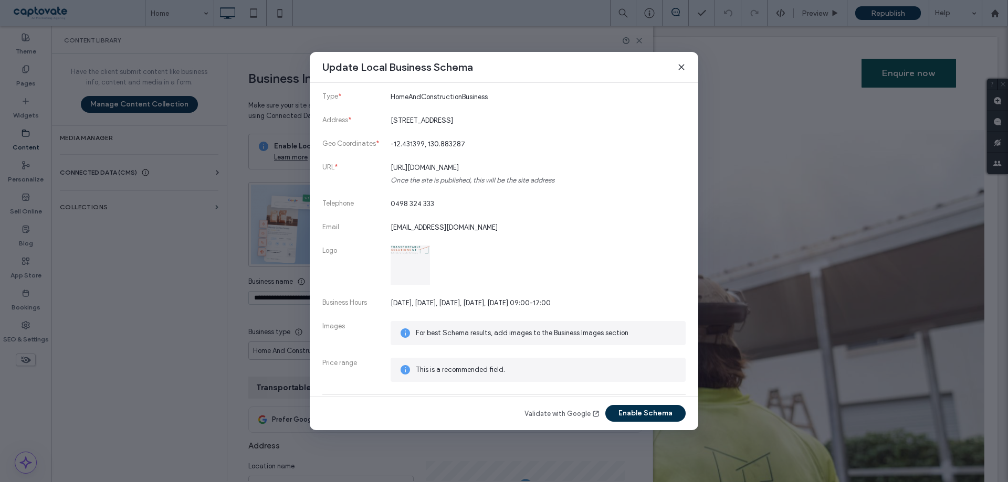
scroll to position [157, 0]
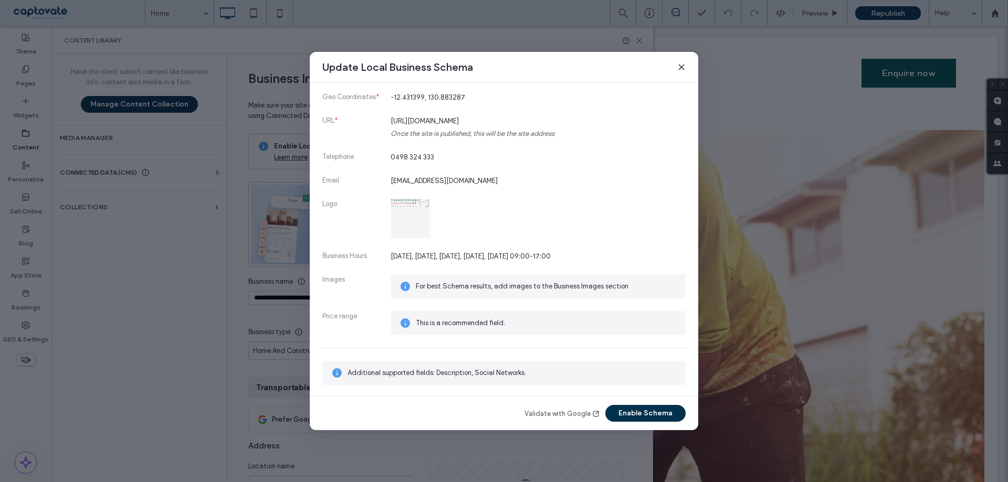
click at [681, 68] on icon at bounding box center [681, 67] width 8 height 8
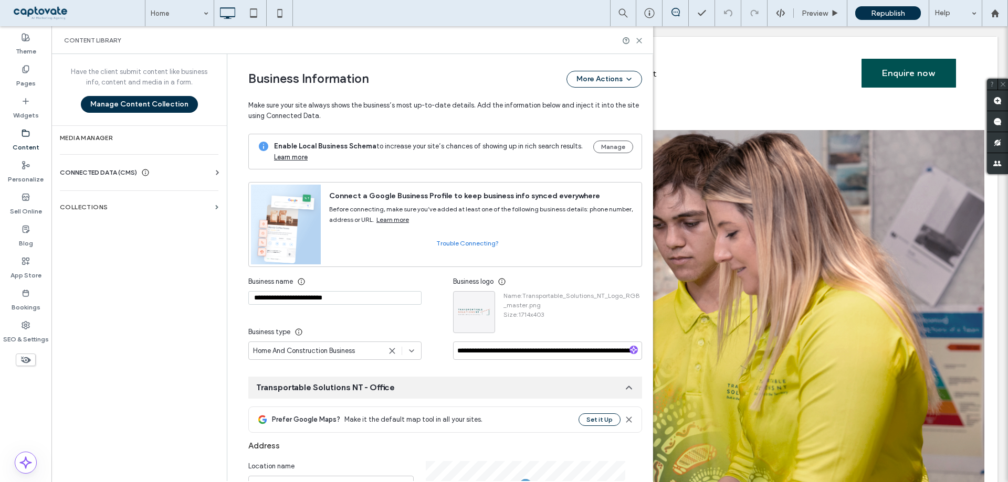
click at [126, 174] on span "CONNECTED DATA (CMS)" at bounding box center [98, 172] width 77 height 10
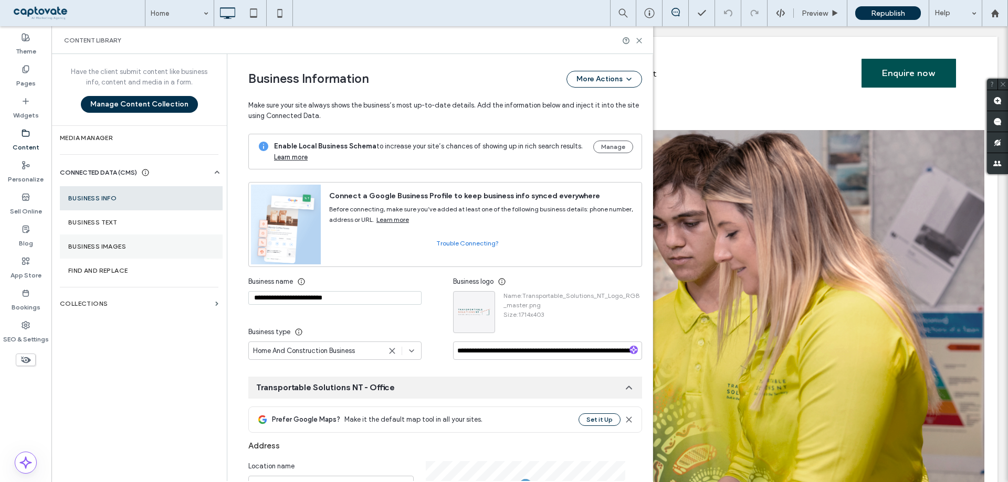
click at [112, 243] on label "Business Images" at bounding box center [141, 246] width 146 height 7
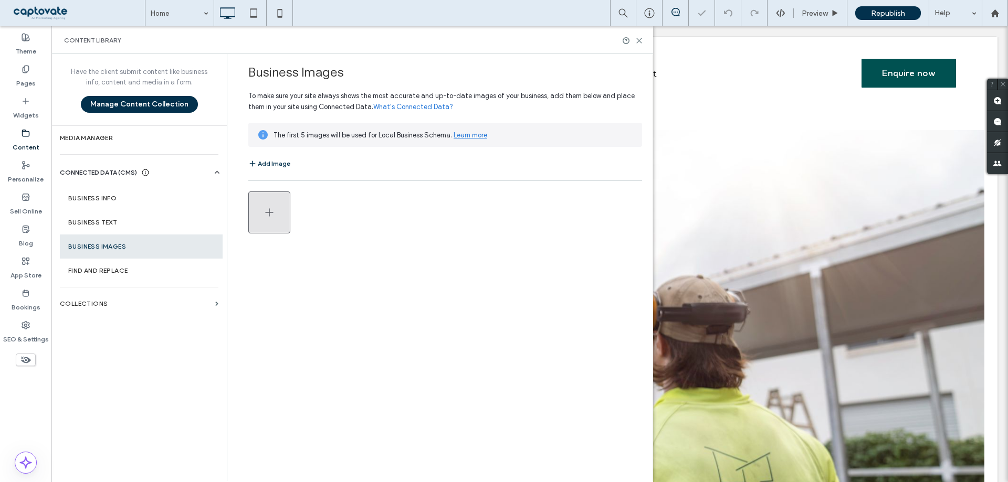
click at [287, 224] on button "button" at bounding box center [269, 213] width 42 height 42
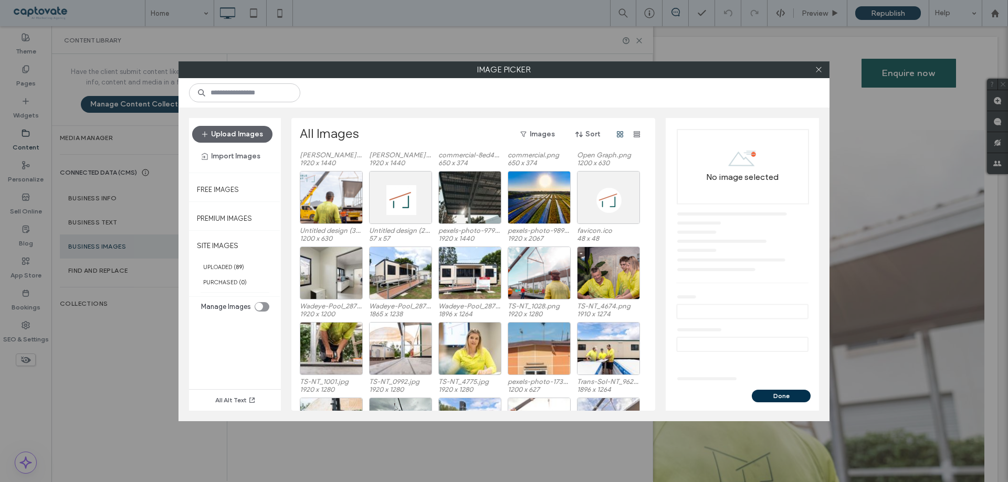
scroll to position [284, 0]
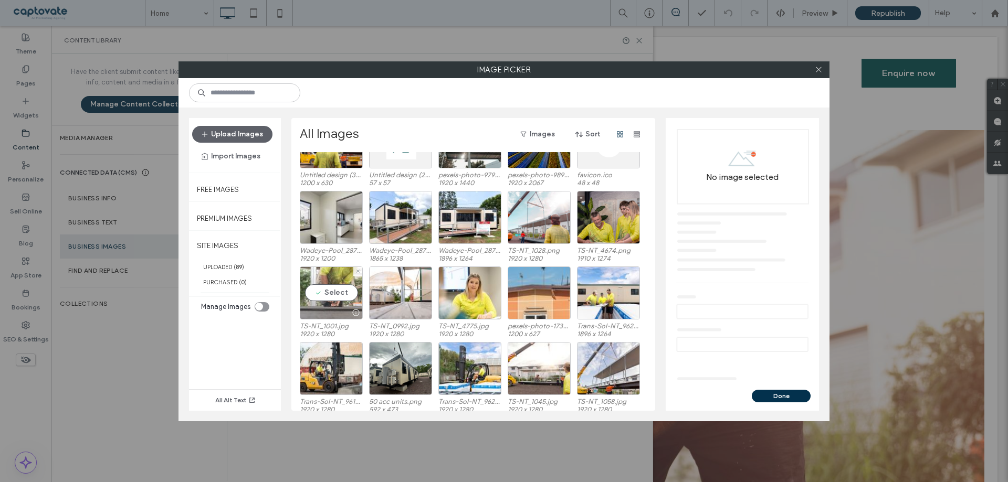
click at [337, 299] on div "Select" at bounding box center [331, 293] width 63 height 53
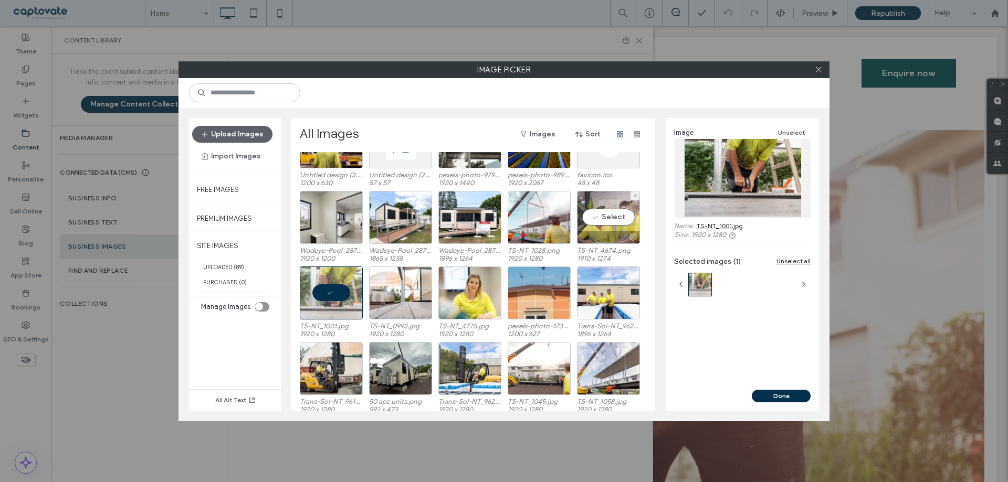
click at [631, 222] on div "Select" at bounding box center [608, 217] width 63 height 53
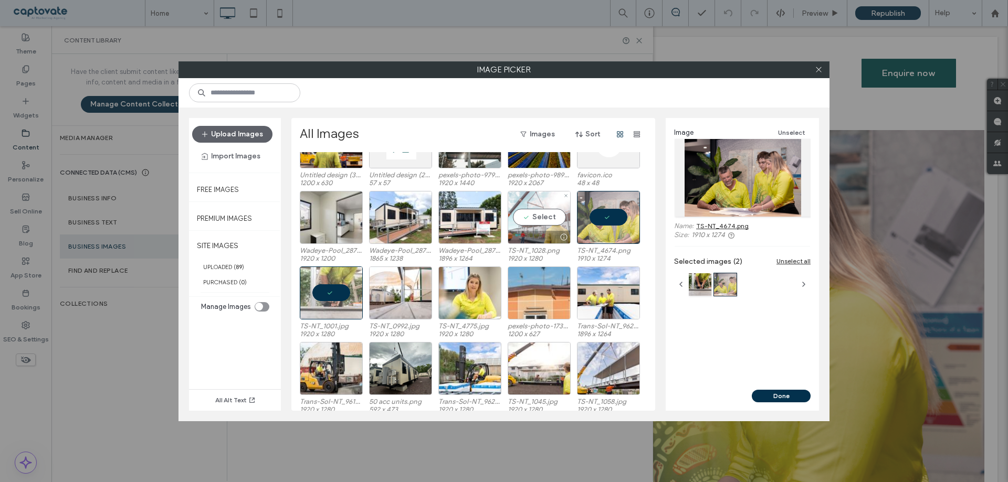
click at [544, 220] on div "Select" at bounding box center [539, 217] width 63 height 53
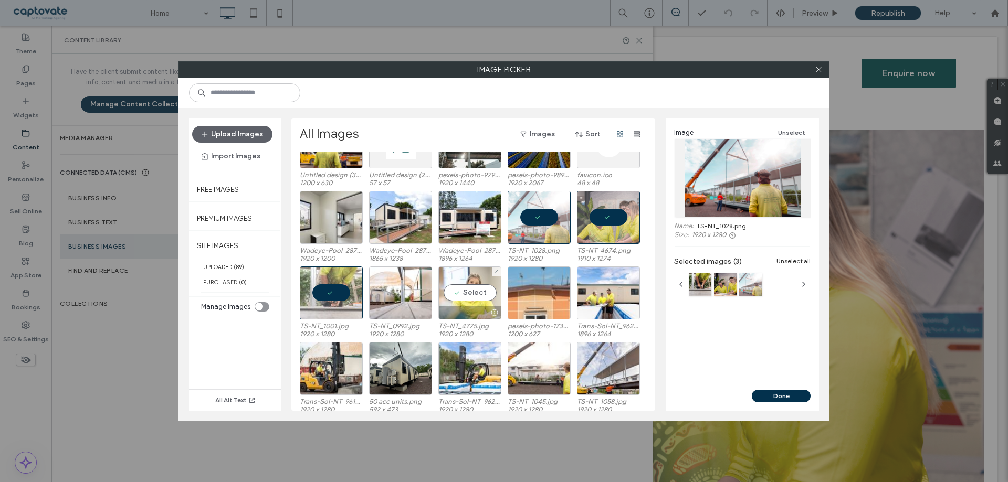
click at [475, 298] on div "Select" at bounding box center [469, 293] width 63 height 53
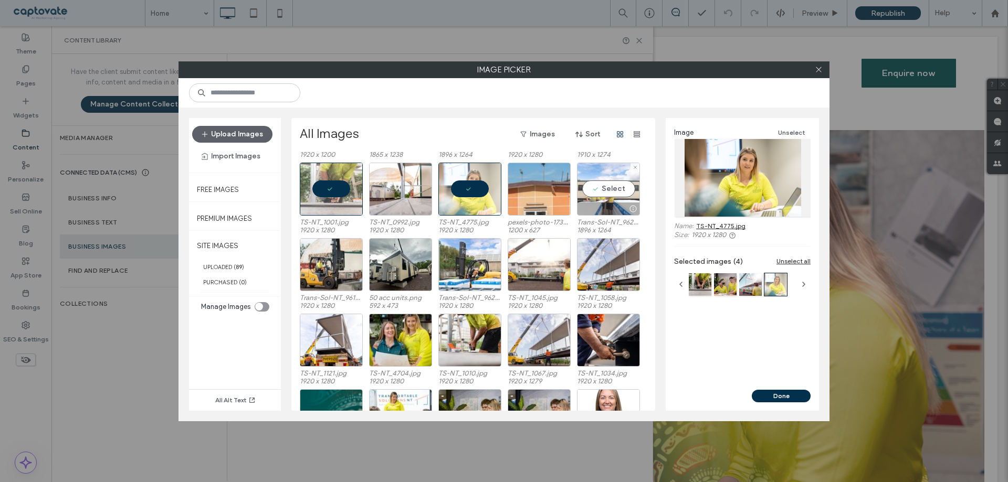
scroll to position [389, 0]
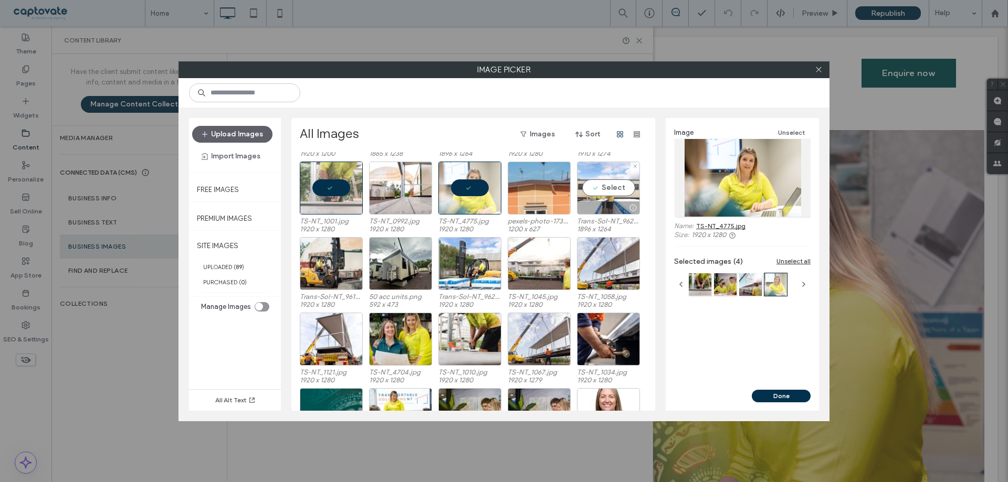
click at [605, 194] on div "Select" at bounding box center [608, 188] width 63 height 53
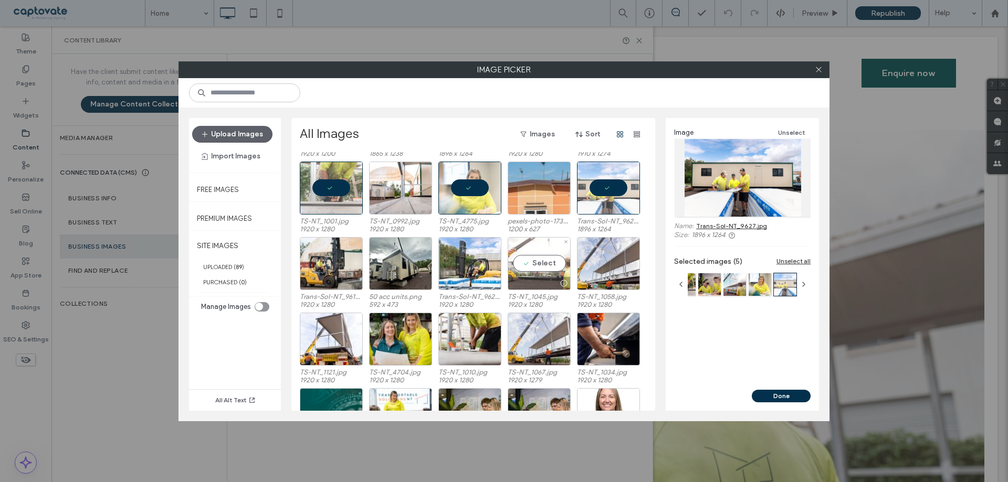
click at [536, 269] on div "Select" at bounding box center [539, 263] width 63 height 53
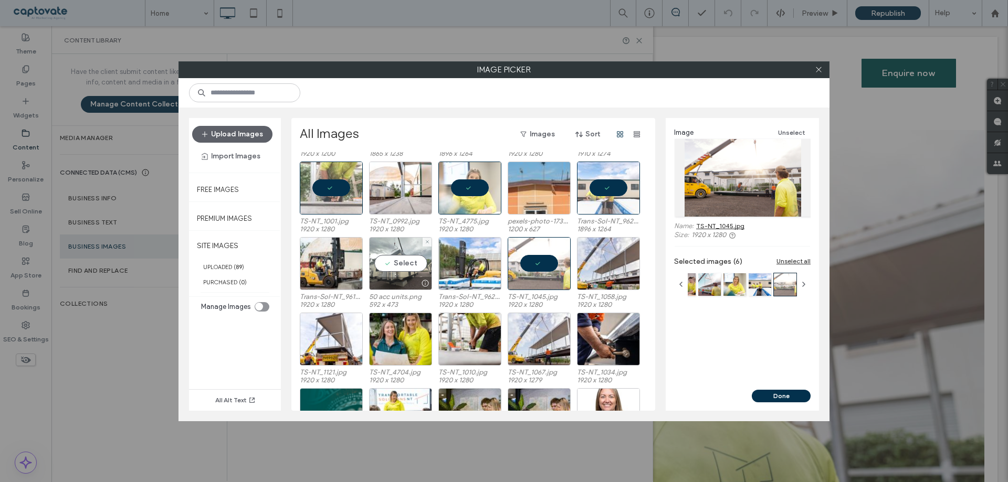
click at [410, 273] on div "Select" at bounding box center [400, 263] width 63 height 53
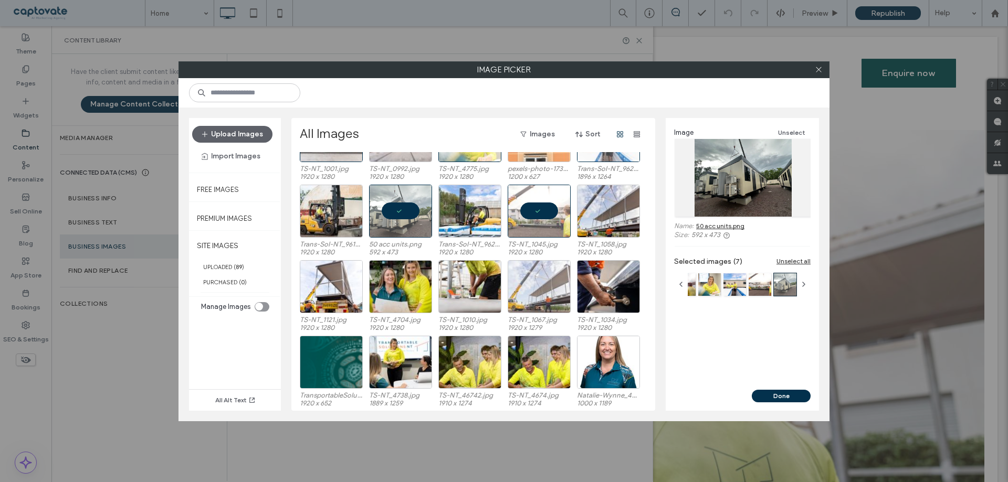
scroll to position [442, 0]
click at [619, 289] on div "Select" at bounding box center [608, 286] width 63 height 53
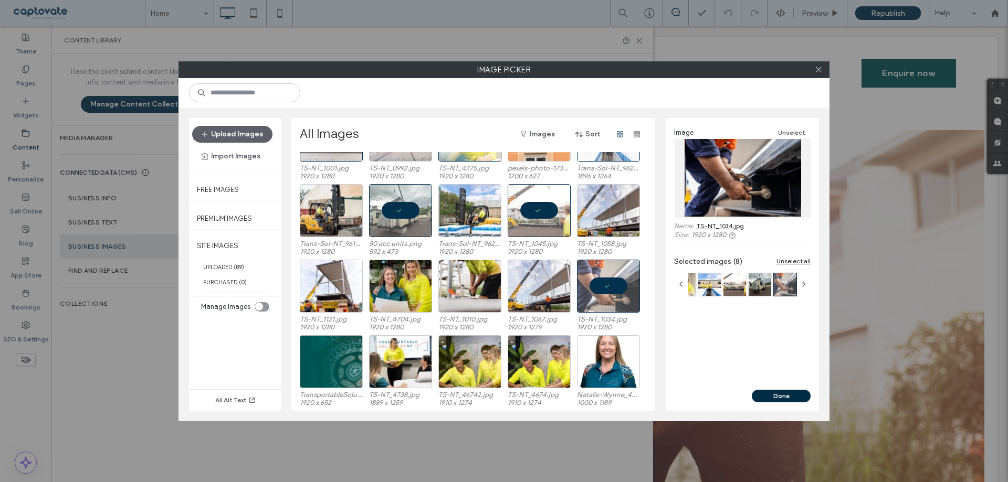
click at [778, 393] on button "Done" at bounding box center [781, 396] width 59 height 13
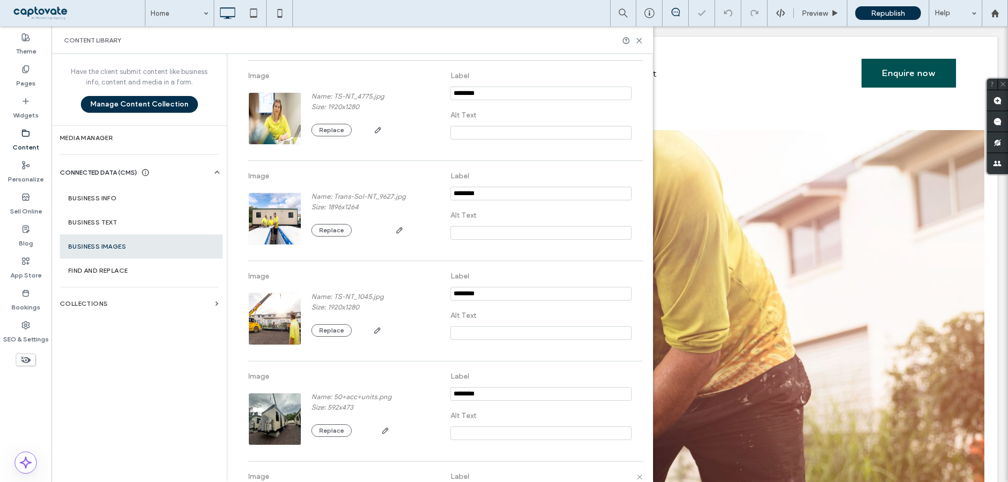
scroll to position [0, 0]
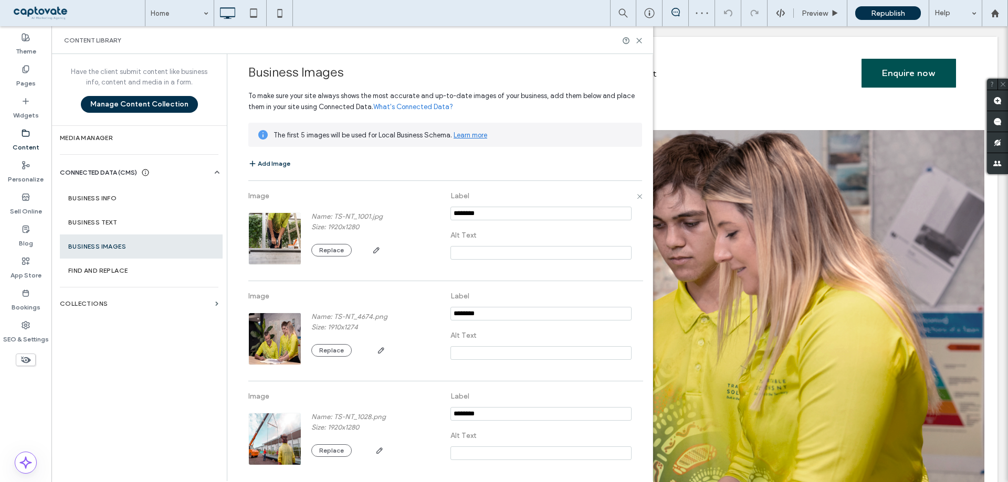
click at [512, 258] on input at bounding box center [540, 253] width 181 height 14
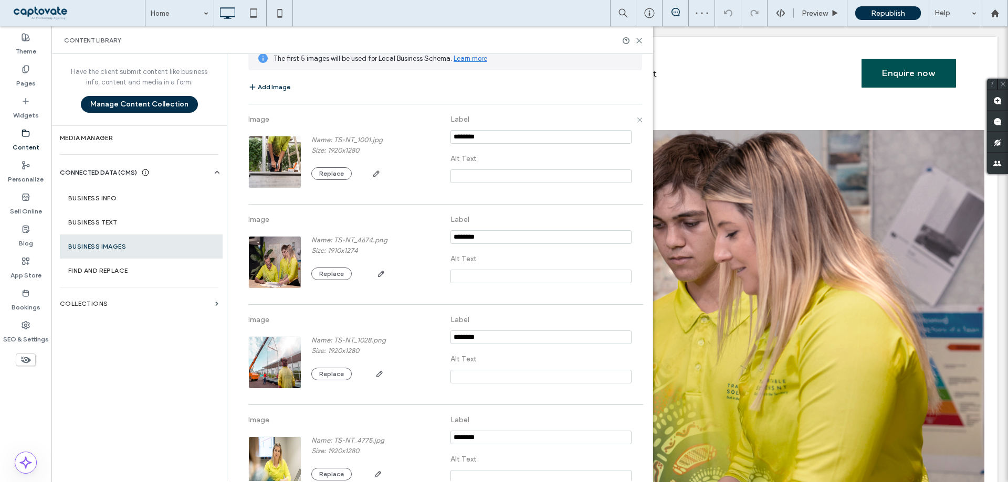
scroll to position [105, 0]
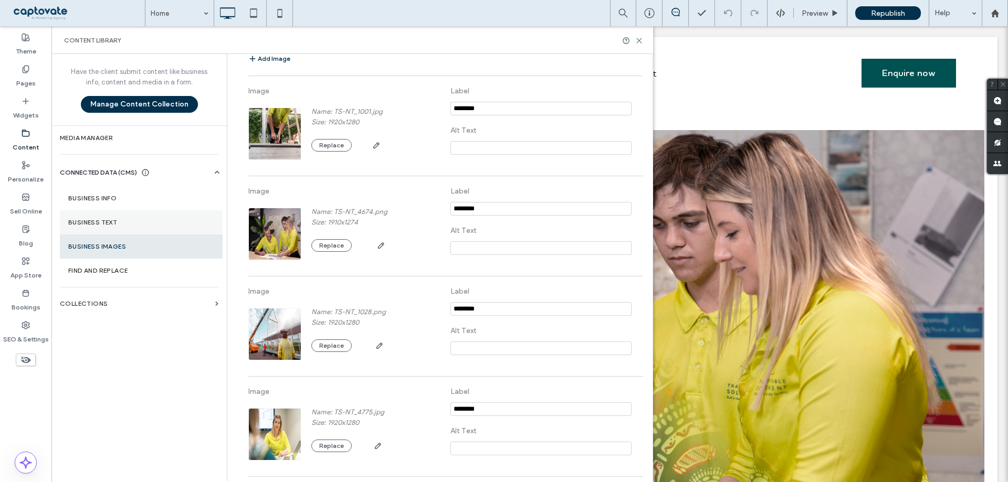
click at [133, 227] on section "Business Text" at bounding box center [141, 222] width 163 height 24
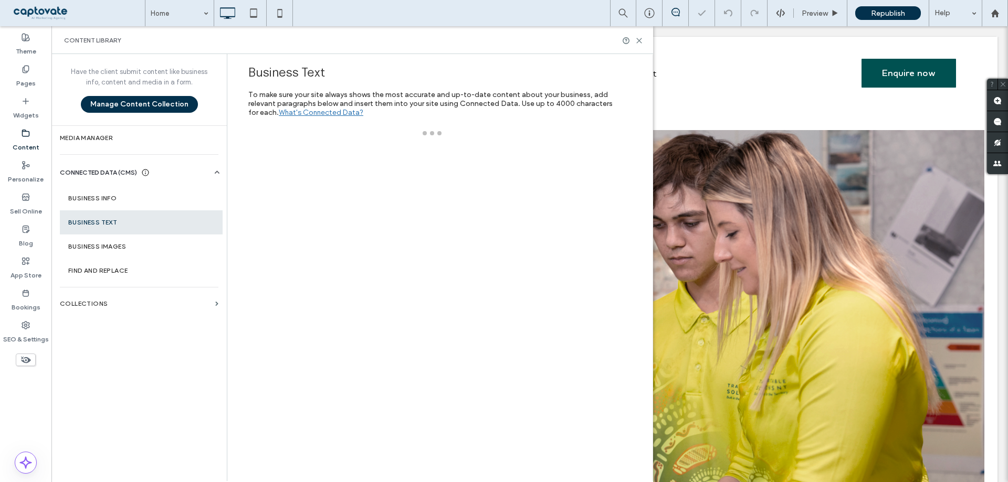
scroll to position [0, 0]
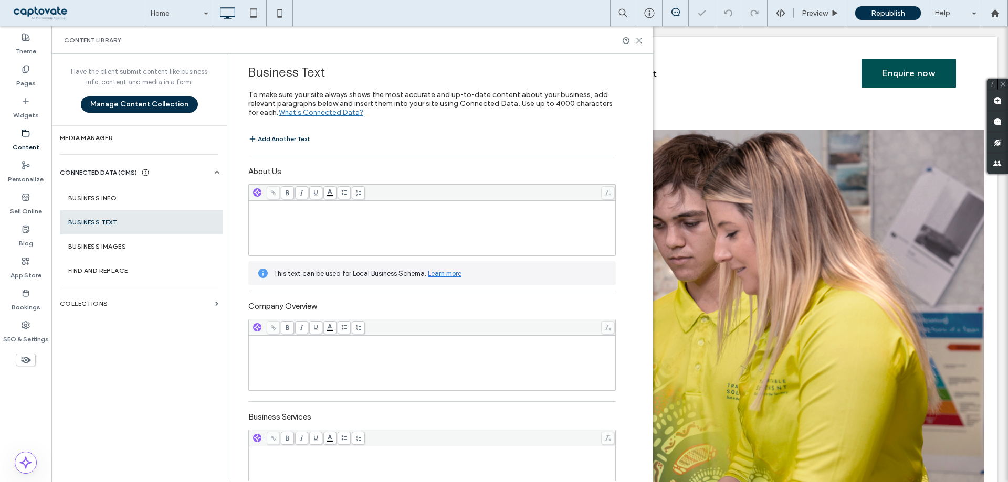
click at [392, 222] on div "Rich Text Editor" at bounding box center [432, 228] width 364 height 52
click at [254, 193] on use "button" at bounding box center [257, 192] width 6 height 6
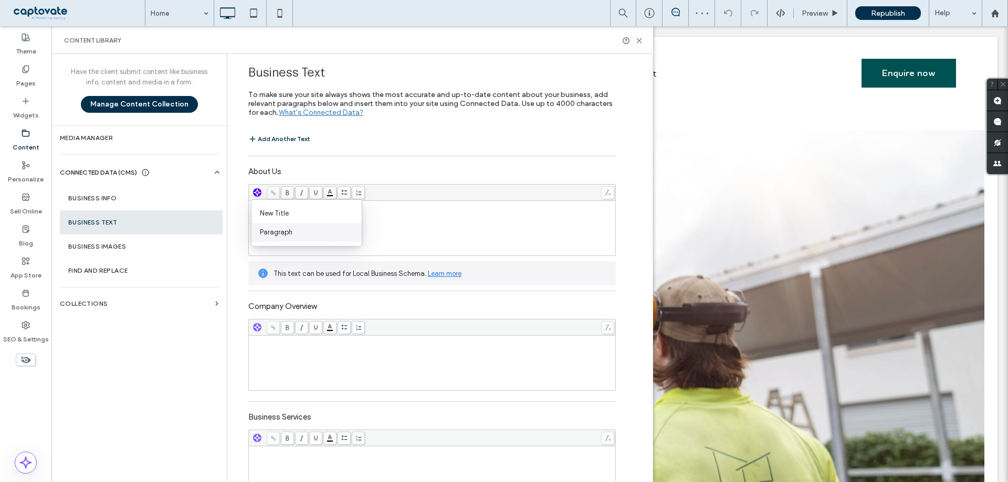
click at [273, 230] on span "Paragraph" at bounding box center [311, 232] width 102 height 10
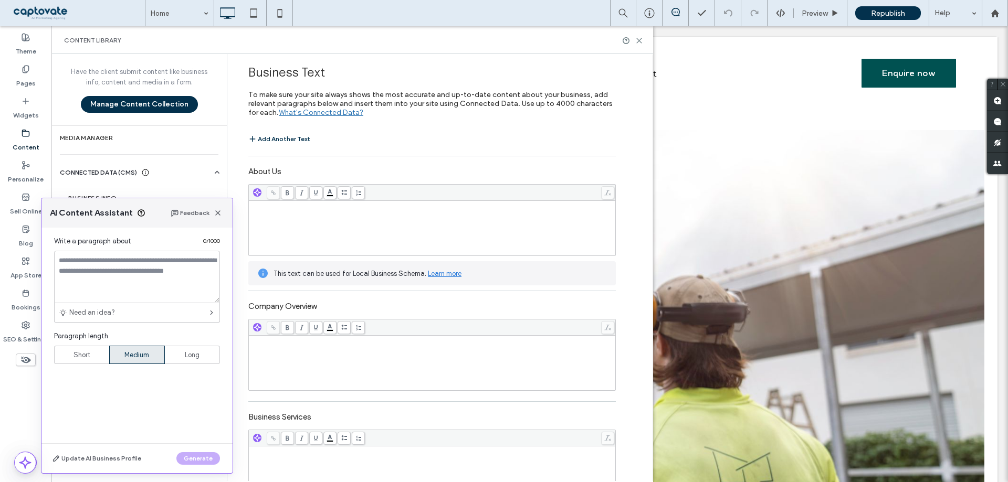
click at [364, 220] on div "Rich Text Editor" at bounding box center [432, 228] width 364 height 52
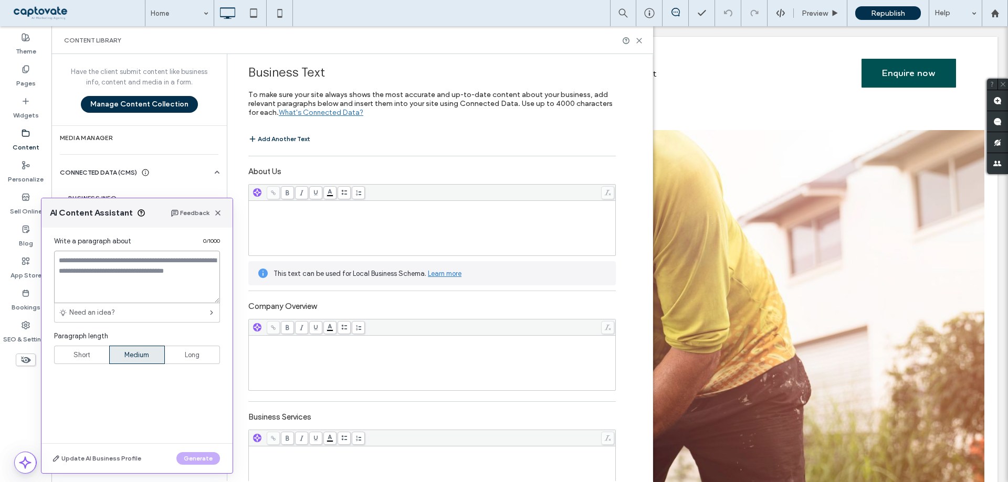
click at [115, 281] on textarea at bounding box center [137, 277] width 166 height 52
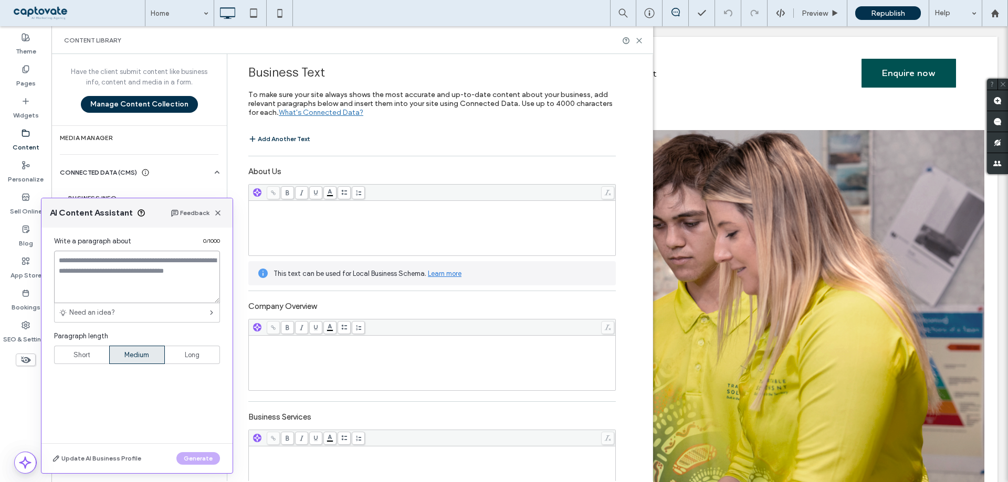
paste textarea "**********"
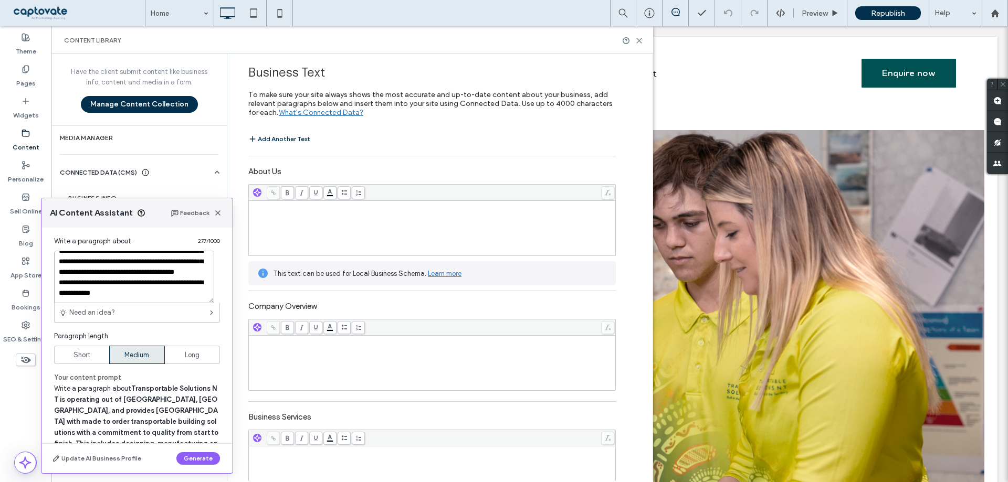
scroll to position [98, 0]
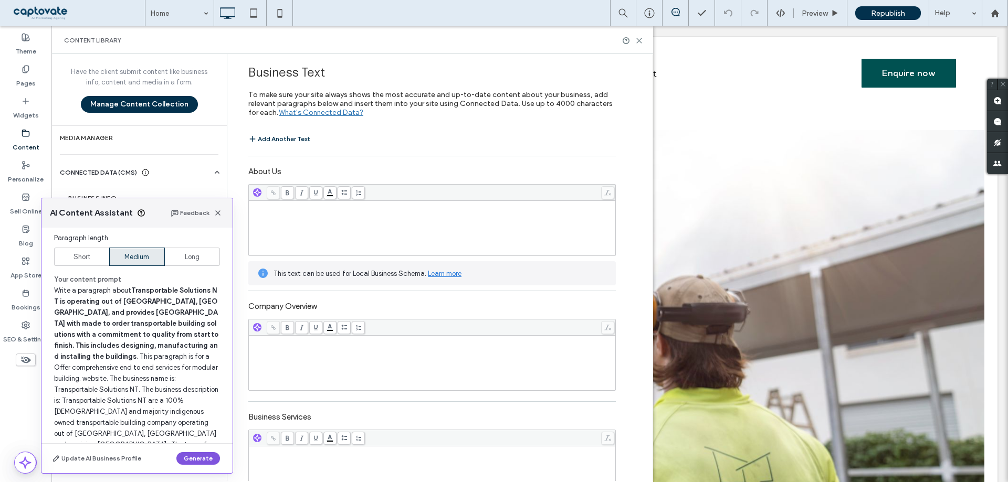
type textarea "**********"
click at [186, 455] on button "Generate" at bounding box center [198, 458] width 44 height 13
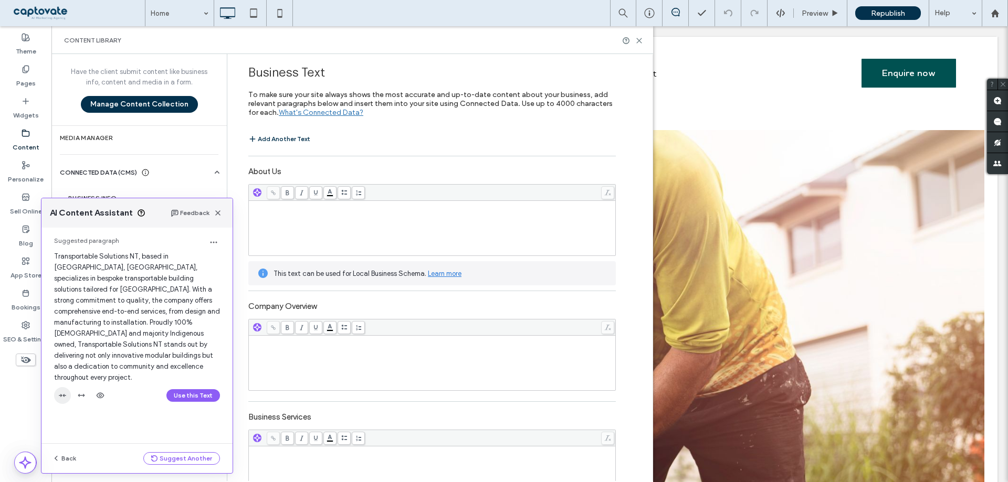
click at [61, 394] on use "button" at bounding box center [62, 395] width 7 height 3
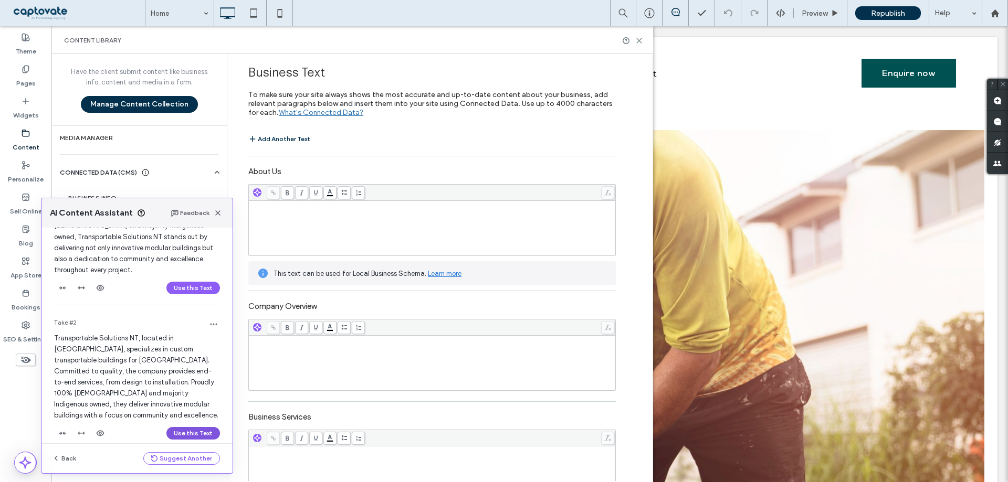
click at [189, 427] on button "Use this Text" at bounding box center [193, 433] width 54 height 13
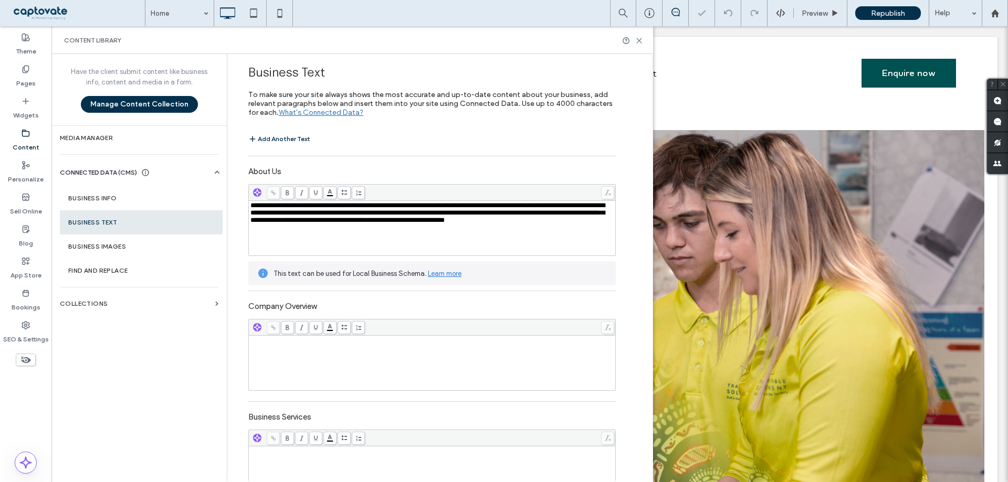
click at [305, 362] on div "Rich Text Editor" at bounding box center [432, 363] width 364 height 52
click at [250, 333] on div at bounding box center [432, 328] width 366 height 16
click at [254, 327] on use "button" at bounding box center [257, 327] width 6 height 6
click at [279, 363] on span "Paragraph" at bounding box center [311, 367] width 102 height 10
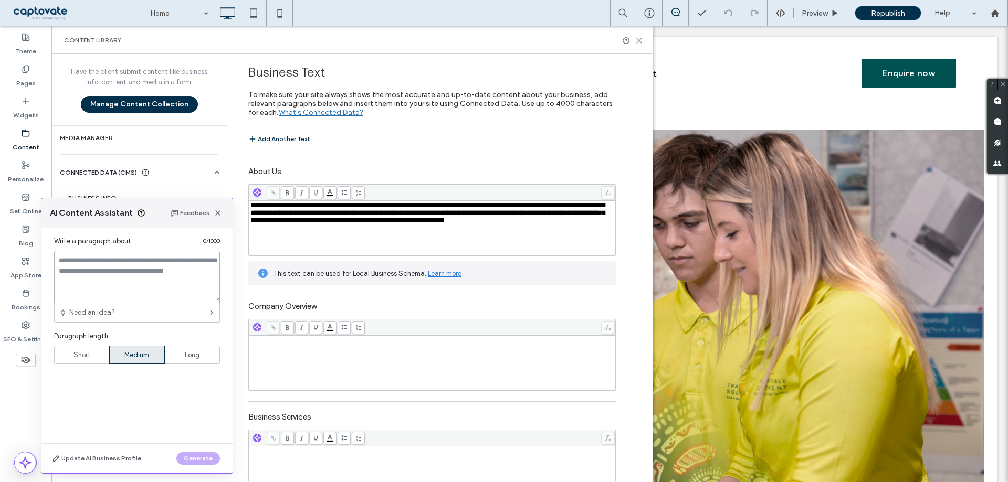
click at [142, 272] on textarea at bounding box center [137, 277] width 166 height 52
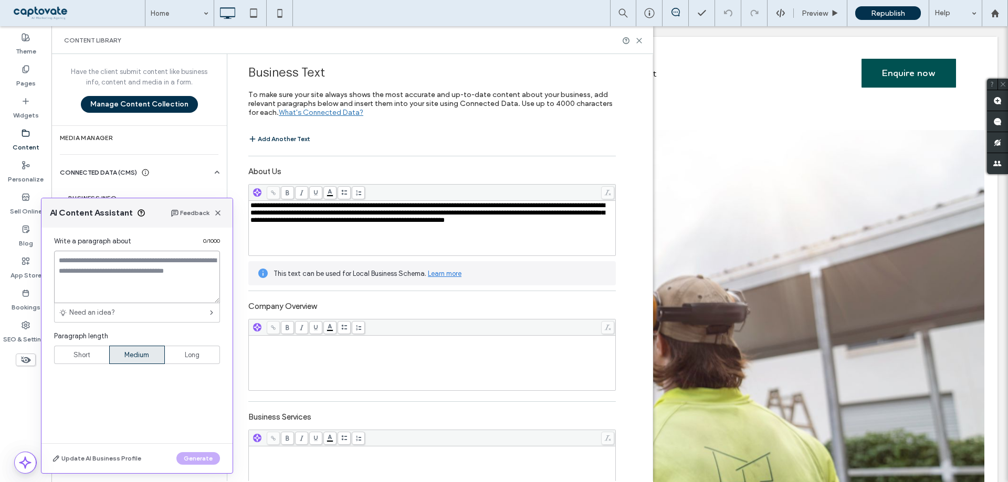
paste textarea "**********"
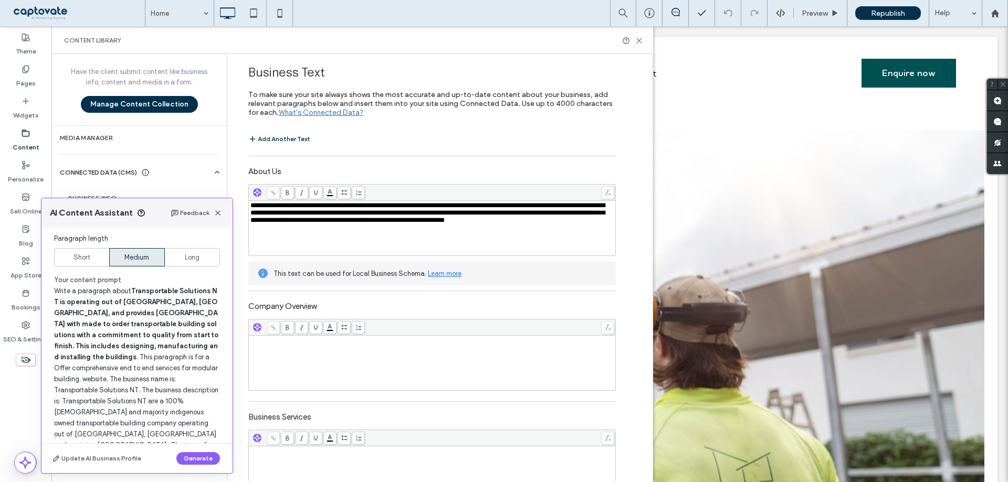
scroll to position [98, 0]
type textarea "**********"
click at [189, 457] on button "Generate" at bounding box center [198, 458] width 44 height 13
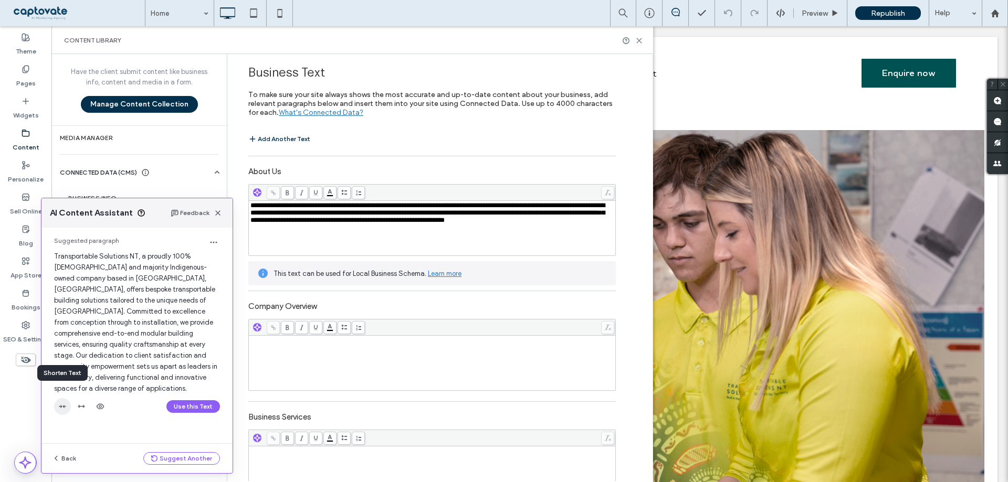
click at [67, 398] on span "button" at bounding box center [62, 406] width 17 height 17
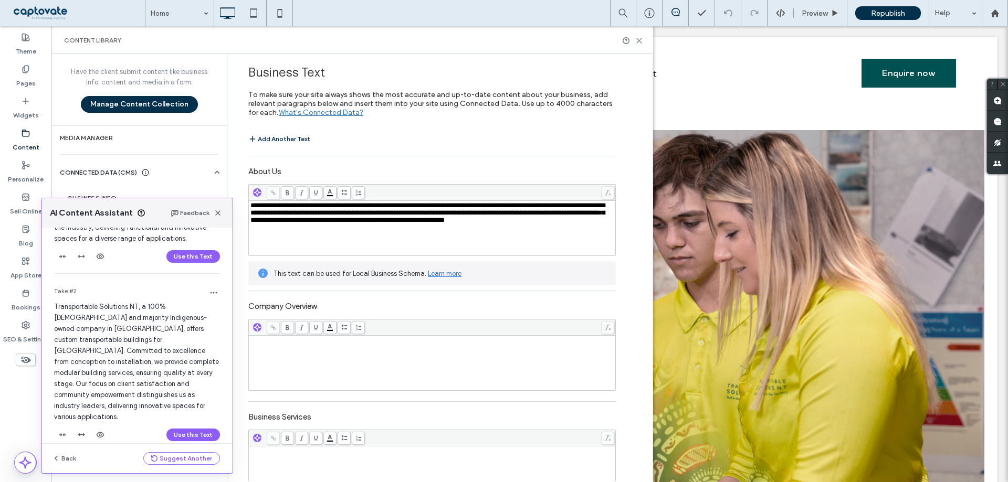
scroll to position [152, 0]
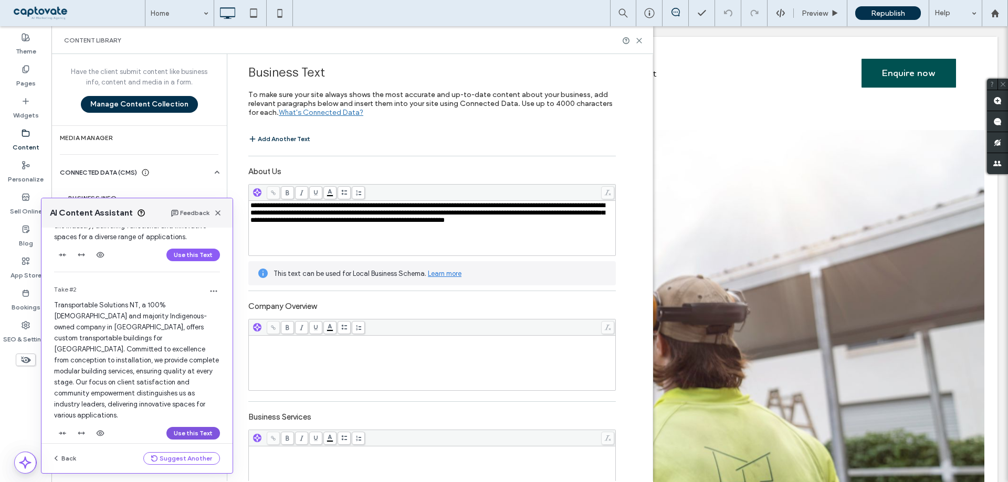
click at [182, 427] on button "Use this Text" at bounding box center [193, 433] width 54 height 13
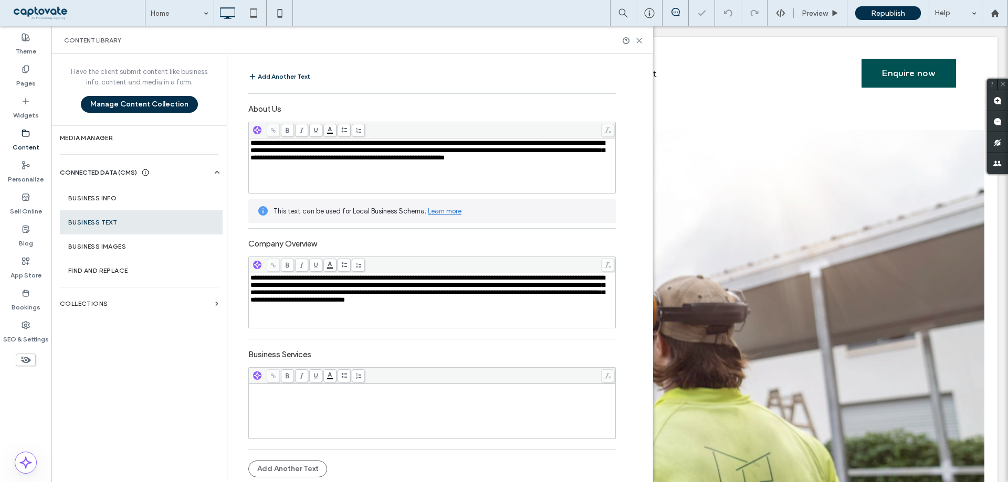
scroll to position [64, 0]
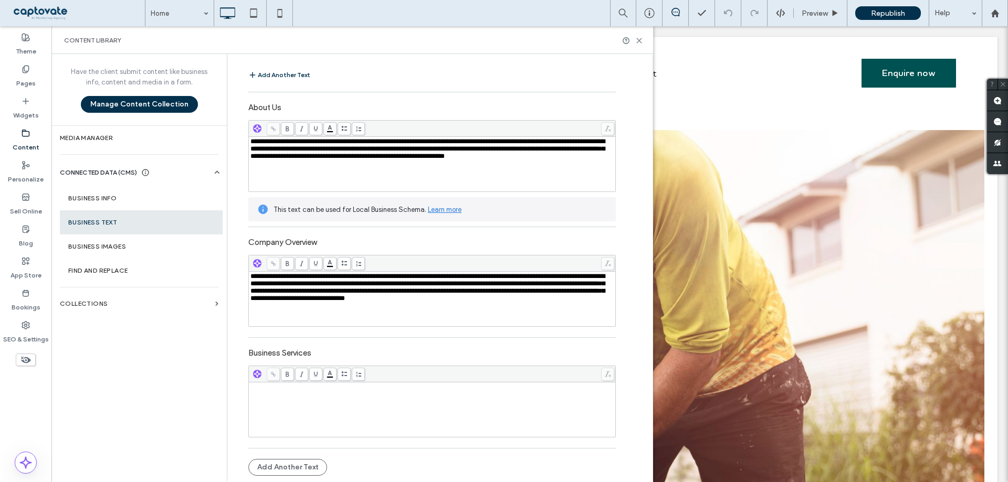
click at [267, 396] on div "Rich Text Editor" at bounding box center [432, 410] width 364 height 52
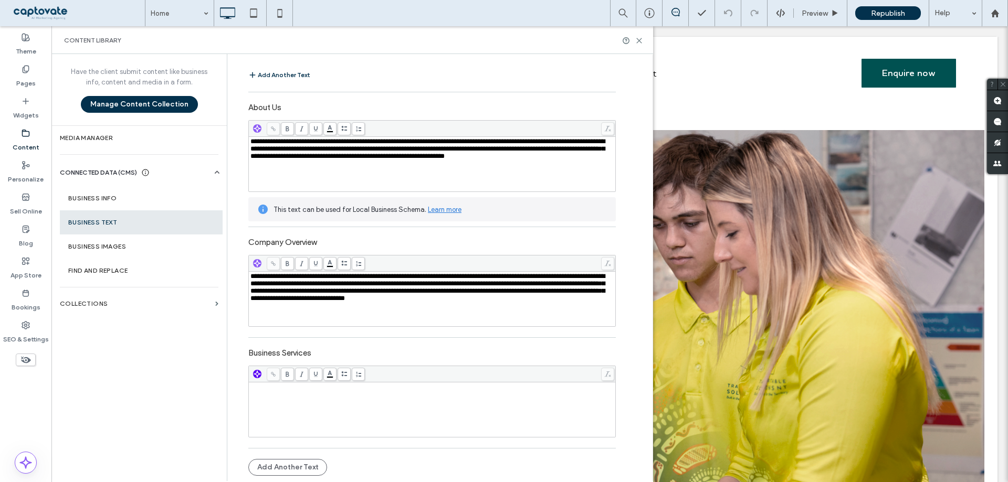
click at [254, 376] on use "button" at bounding box center [257, 374] width 6 height 6
click at [268, 415] on span "Paragraph" at bounding box center [311, 414] width 102 height 10
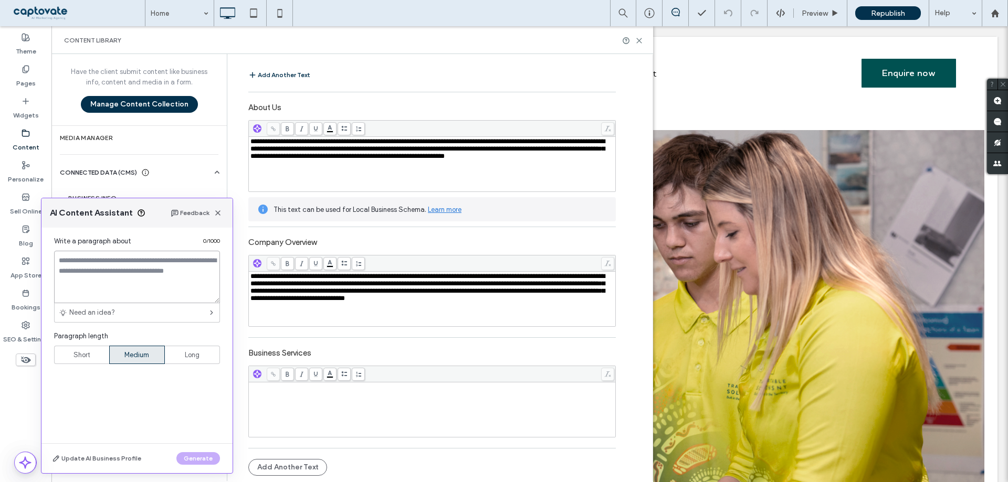
click at [131, 272] on textarea at bounding box center [137, 277] width 166 height 52
paste textarea "**********"
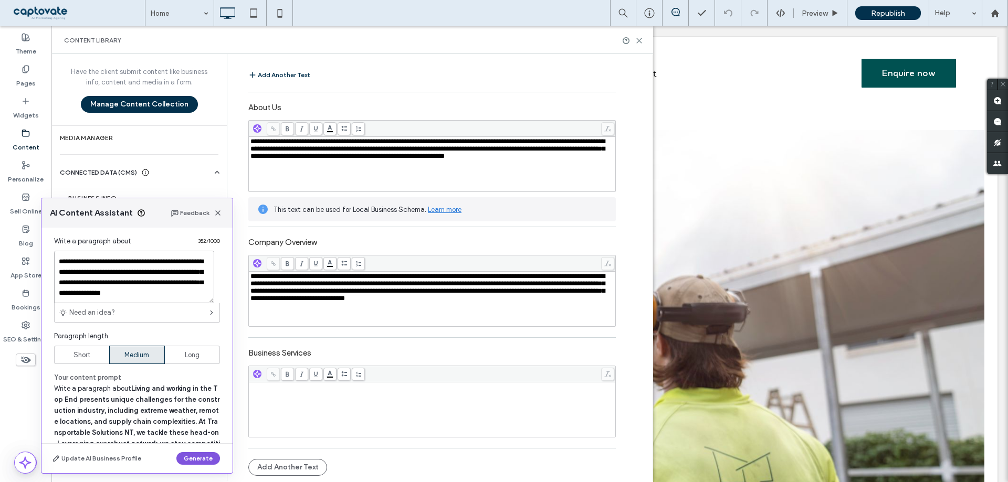
type textarea "**********"
click at [202, 465] on button "Generate" at bounding box center [198, 458] width 44 height 13
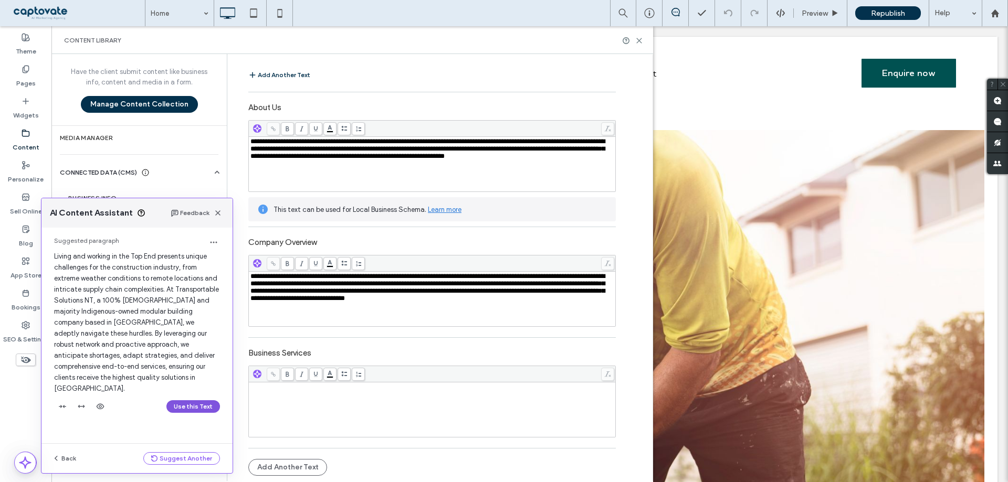
click at [198, 400] on button "Use this Text" at bounding box center [193, 406] width 54 height 13
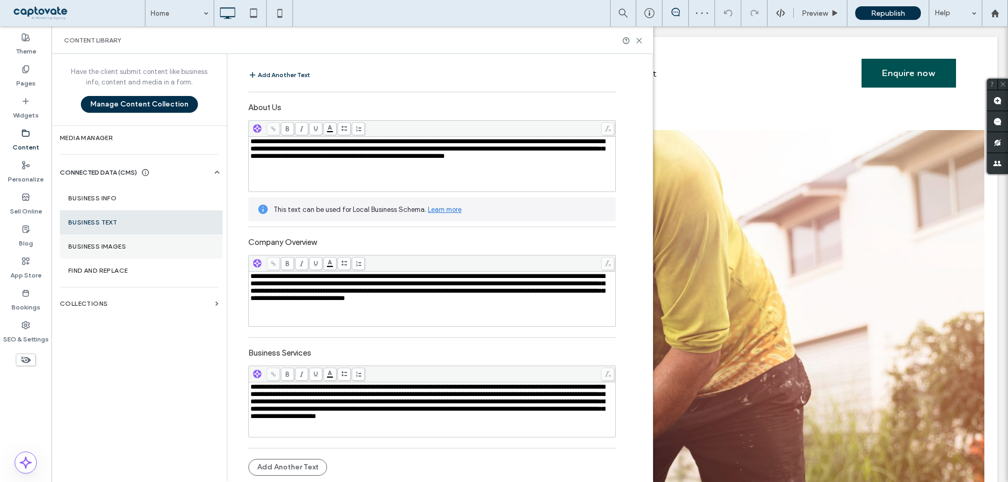
click at [136, 252] on section "Business Images" at bounding box center [141, 247] width 163 height 24
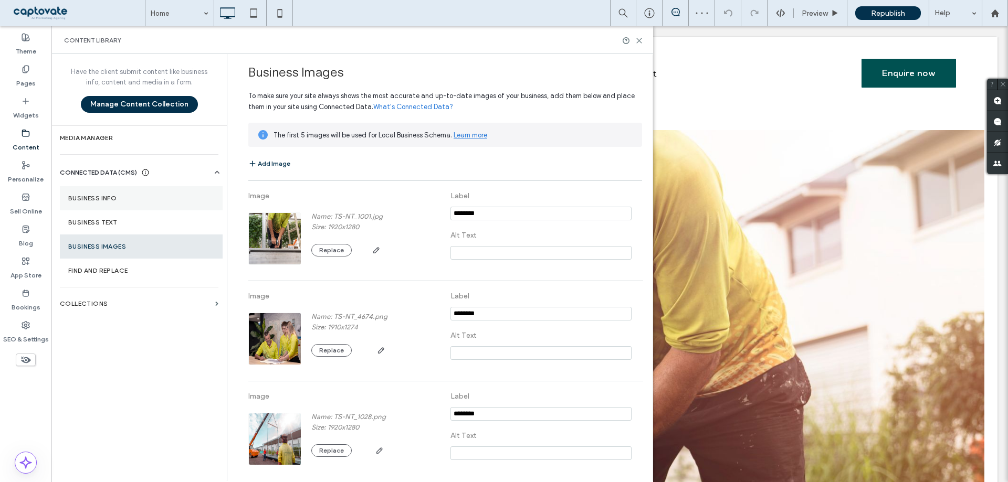
click at [131, 202] on section "Business Info" at bounding box center [141, 198] width 163 height 24
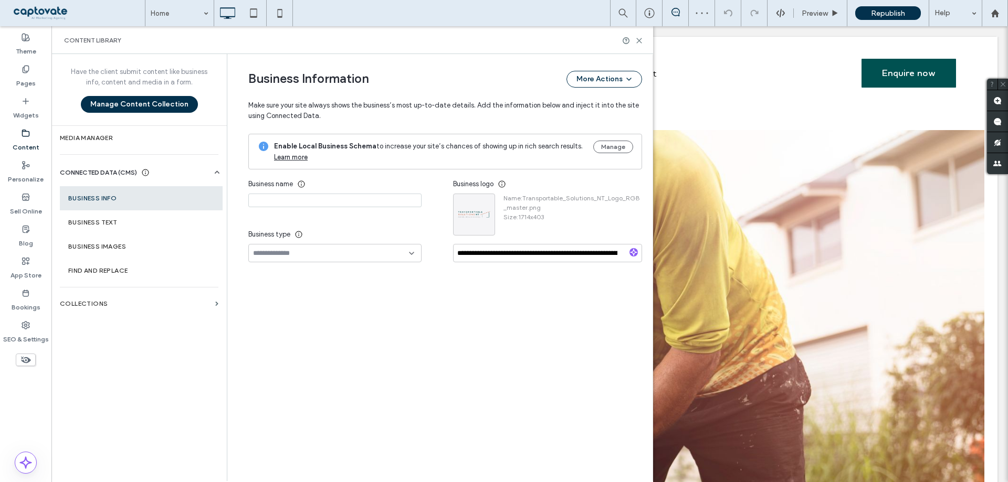
type input "**********"
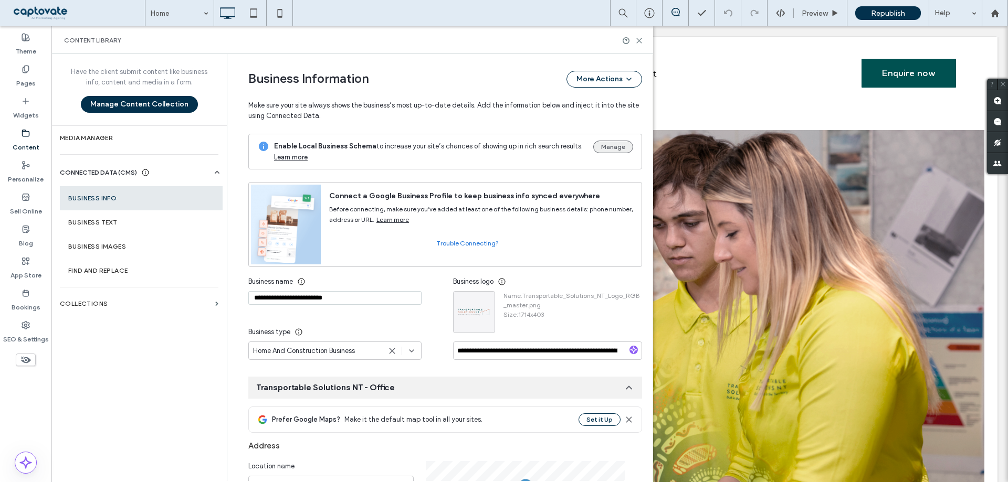
click at [614, 150] on button "Manage" at bounding box center [613, 147] width 40 height 13
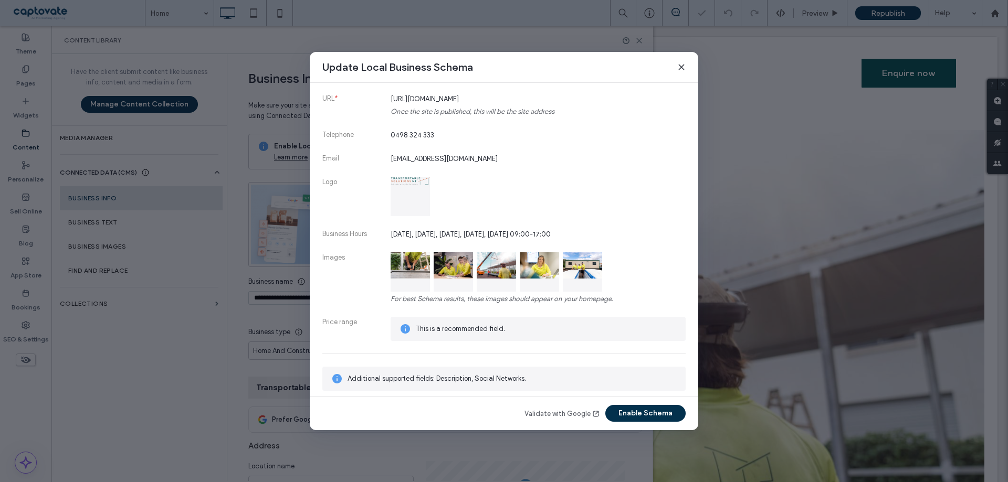
scroll to position [187, 0]
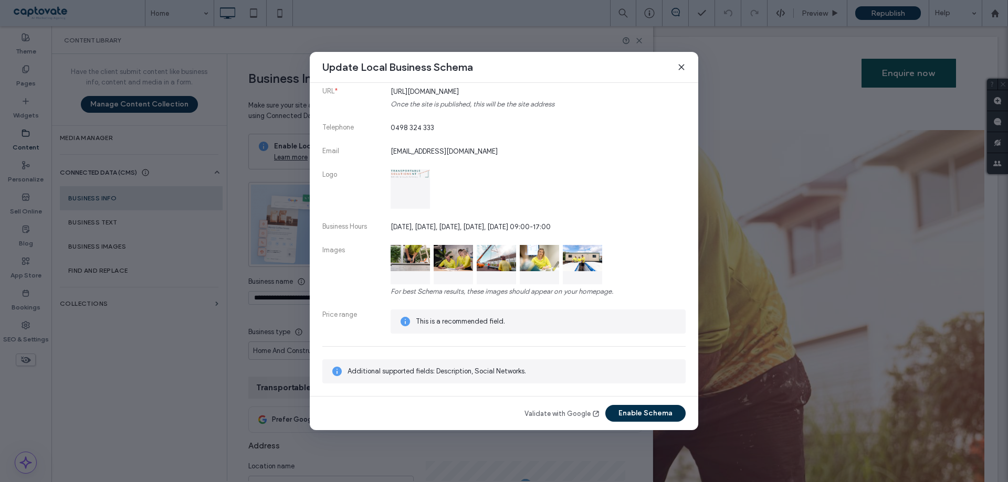
click at [468, 321] on span "This is a recommended field." at bounding box center [546, 322] width 261 height 10
click at [467, 375] on span "Additional supported fields: Description, Social Networks." at bounding box center [436, 371] width 178 height 8
click at [635, 412] on button "Enable Schema" at bounding box center [645, 413] width 80 height 17
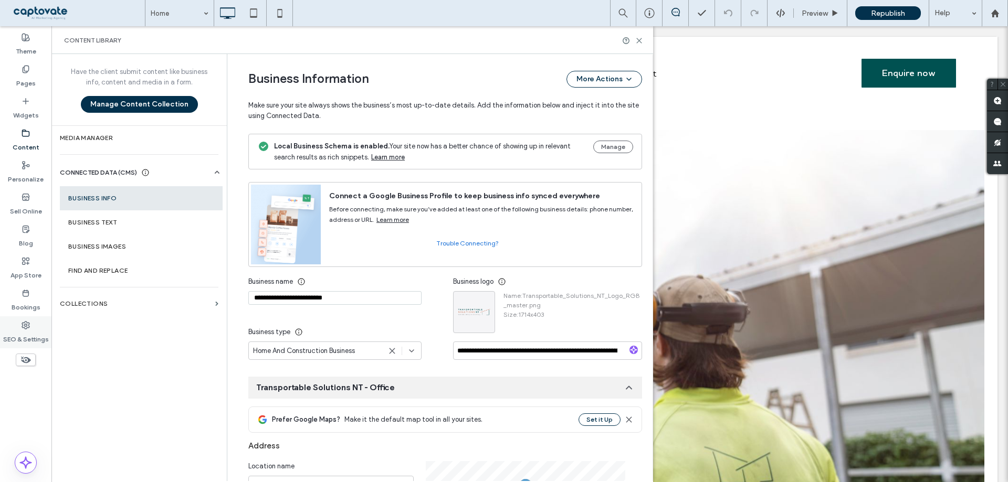
click at [27, 324] on use at bounding box center [25, 325] width 7 height 7
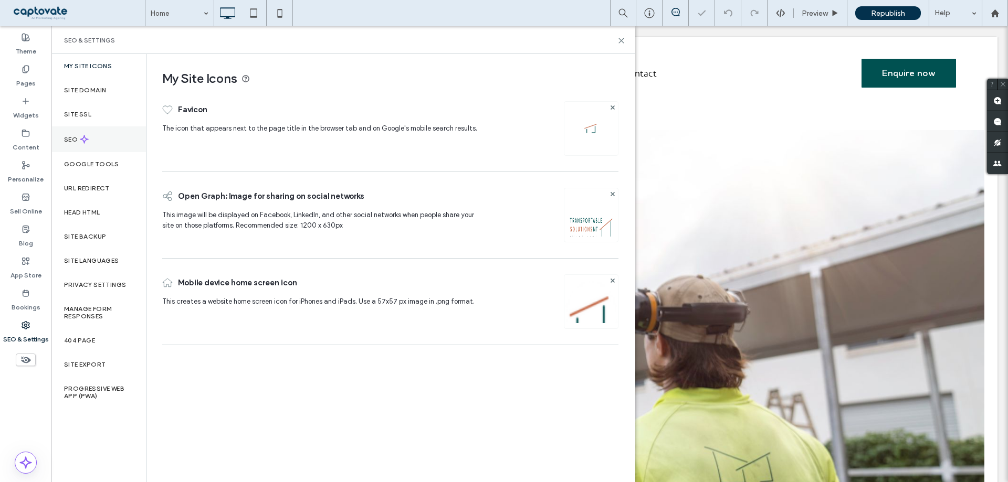
click at [104, 135] on div "SEO" at bounding box center [98, 139] width 94 height 26
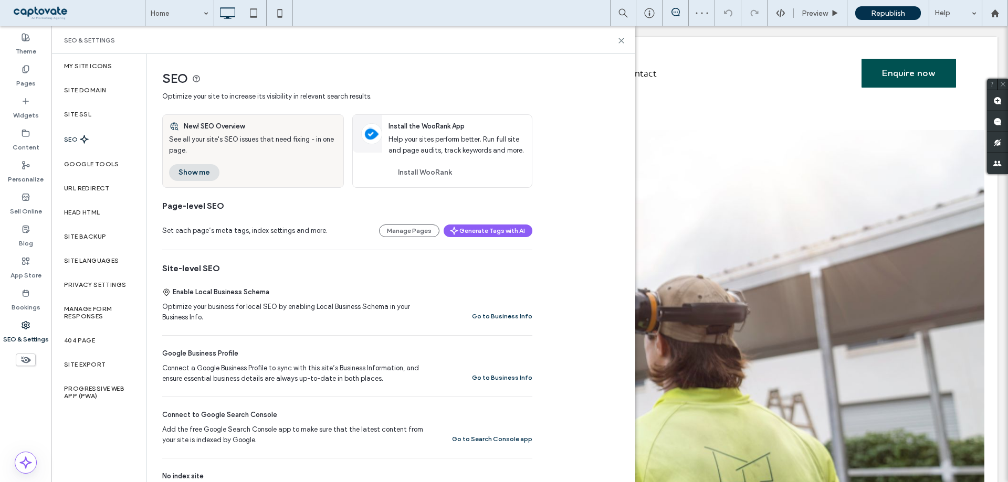
click at [199, 170] on button "Show me" at bounding box center [194, 172] width 50 height 17
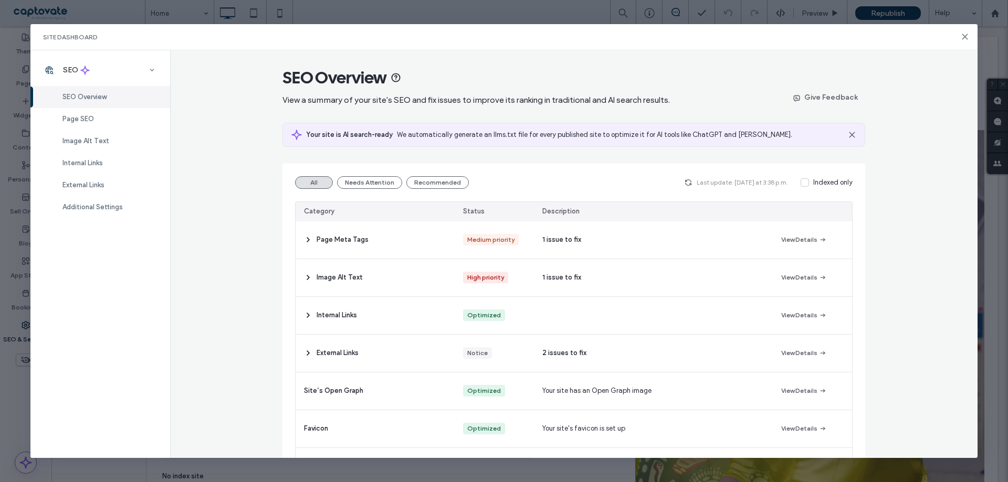
scroll to position [52, 0]
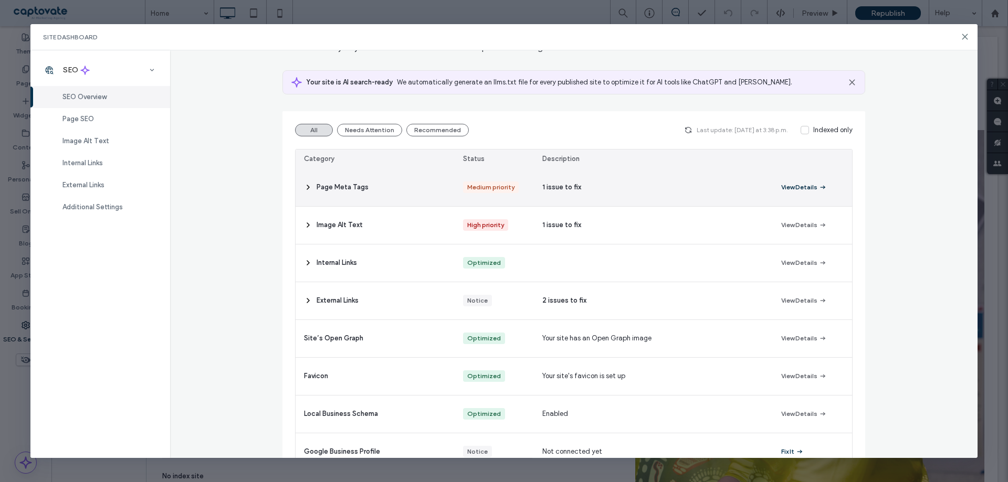
click at [798, 193] on button "View Details" at bounding box center [804, 187] width 46 height 13
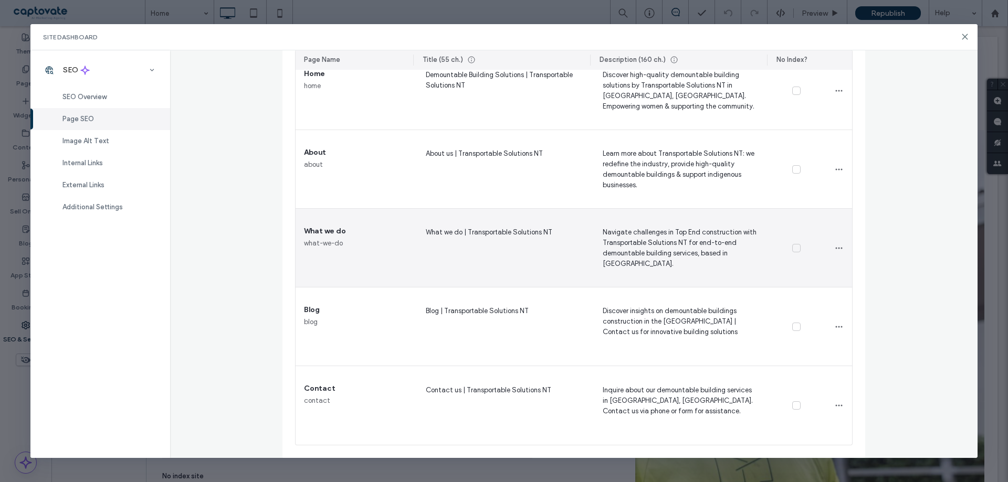
scroll to position [70, 0]
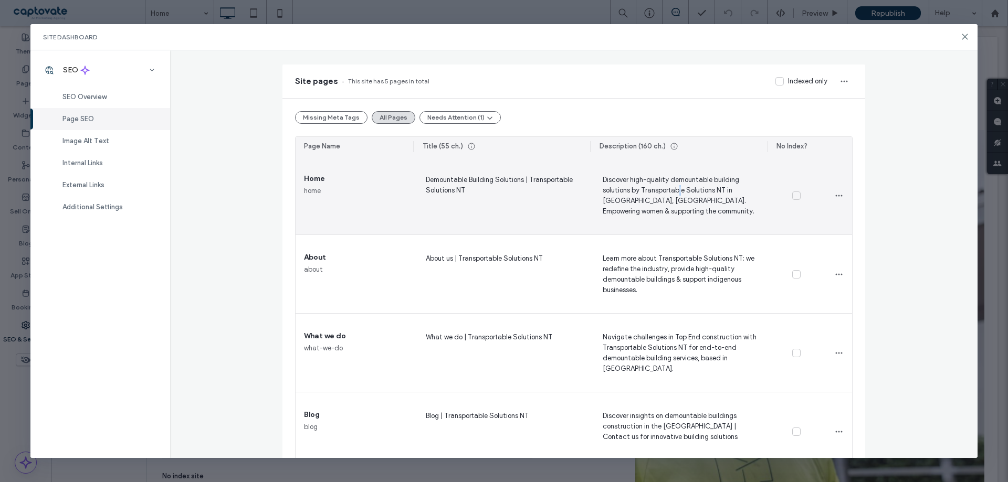
click at [676, 192] on span "Discover high-quality demountable building solutions by Transportable Solutions…" at bounding box center [678, 195] width 160 height 43
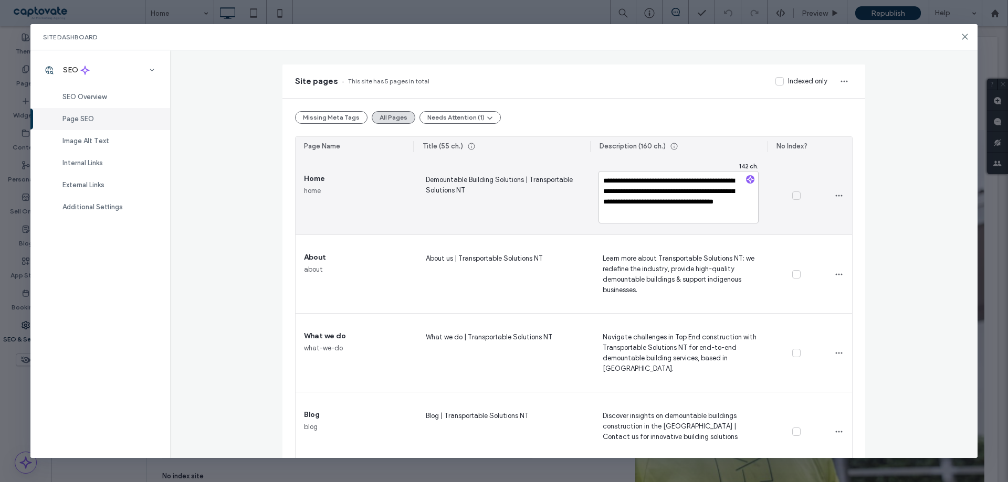
click at [508, 201] on span "Demountable Building Solutions | Transportable Solutions NT" at bounding box center [501, 195] width 160 height 43
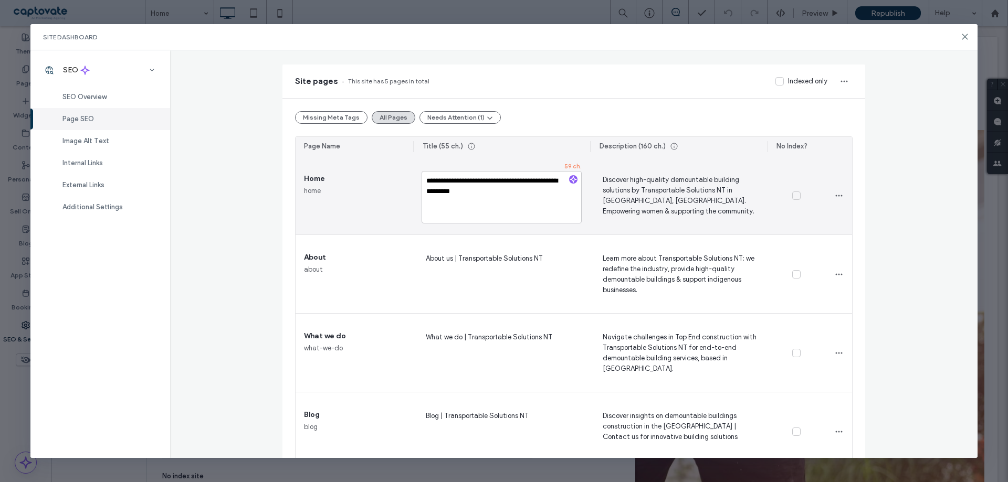
click at [673, 191] on span "Discover high-quality demountable building solutions by Transportable Solutions…" at bounding box center [678, 195] width 160 height 43
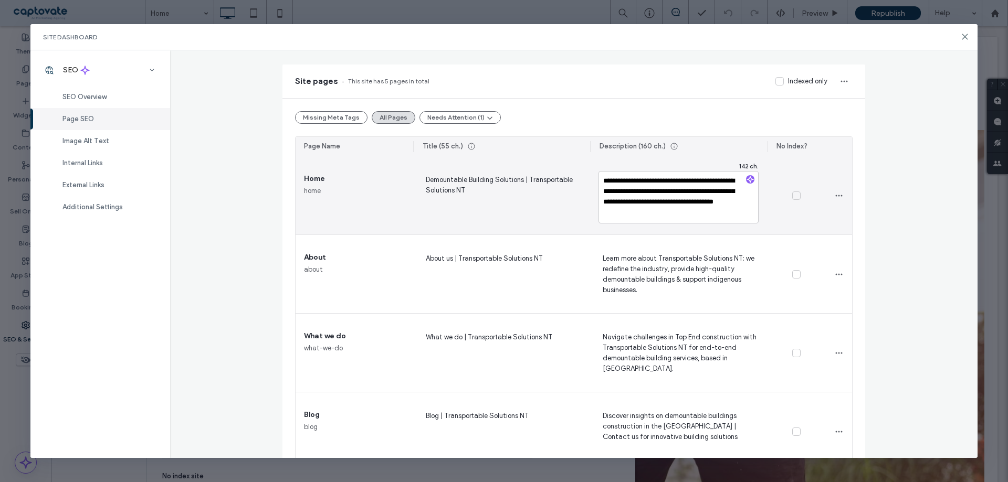
click at [499, 174] on span "Demountable Building Solutions | Transportable Solutions NT" at bounding box center [501, 195] width 160 height 43
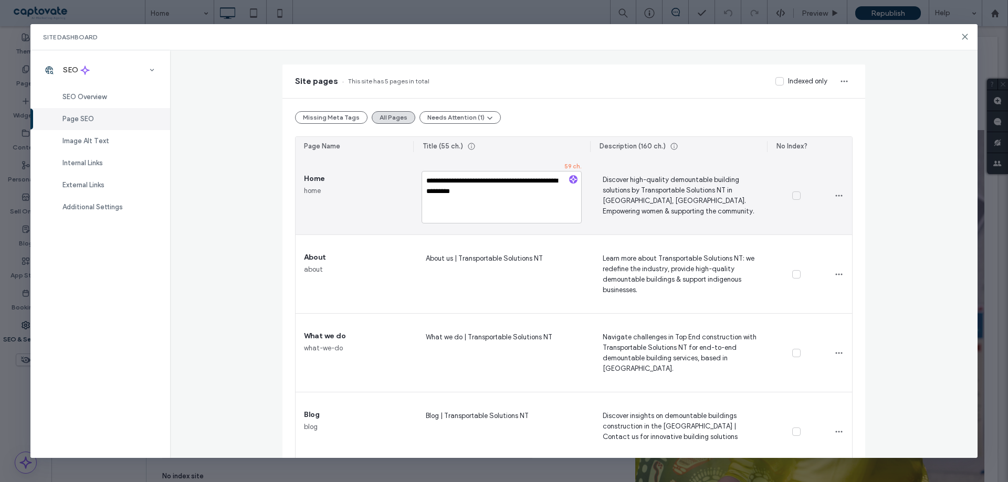
click at [507, 181] on textarea "**********" at bounding box center [501, 197] width 160 height 52
click at [518, 193] on textarea "**********" at bounding box center [501, 197] width 160 height 52
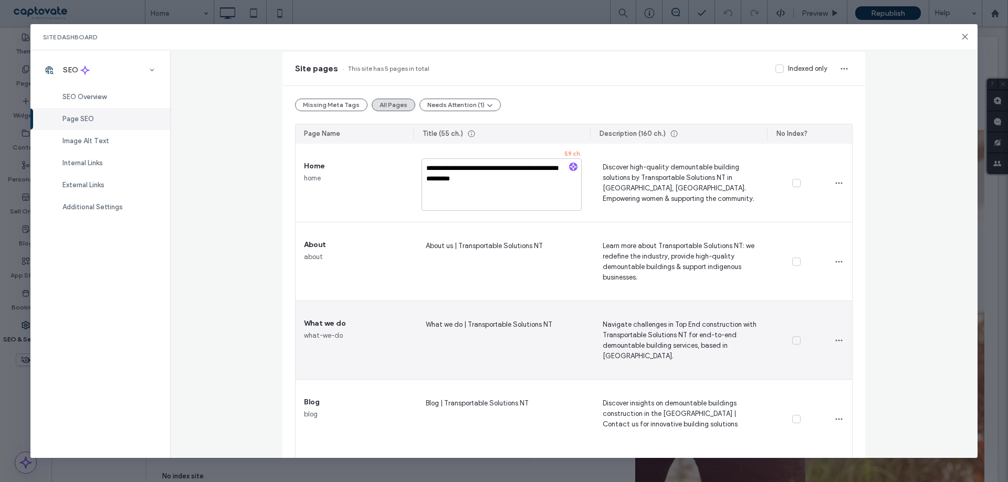
scroll to position [17, 0]
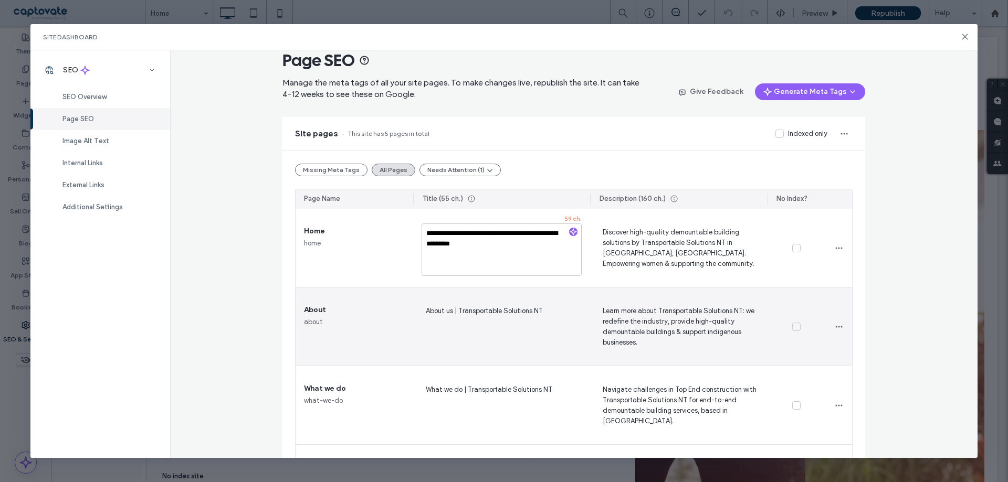
click at [636, 315] on span "Learn more about Transportable Solutions NT: we redefine the industry, provide …" at bounding box center [678, 326] width 160 height 43
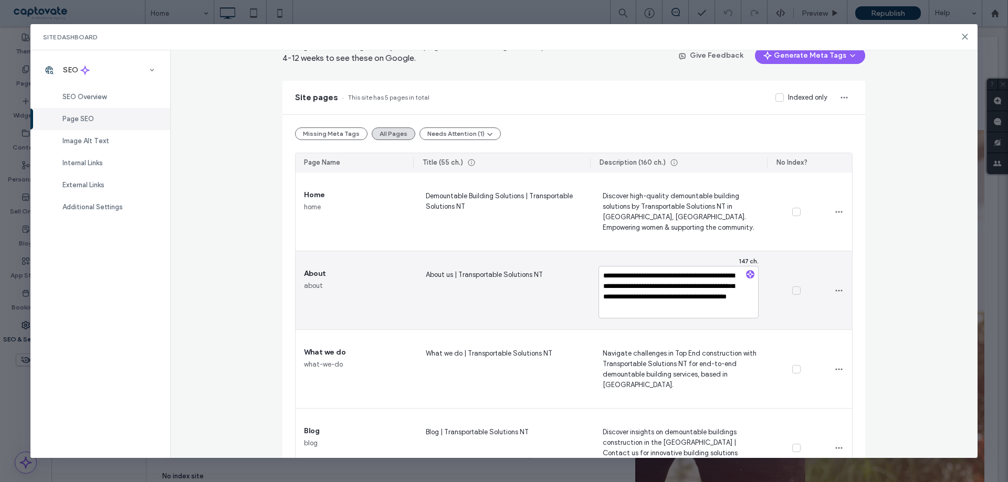
scroll to position [70, 0]
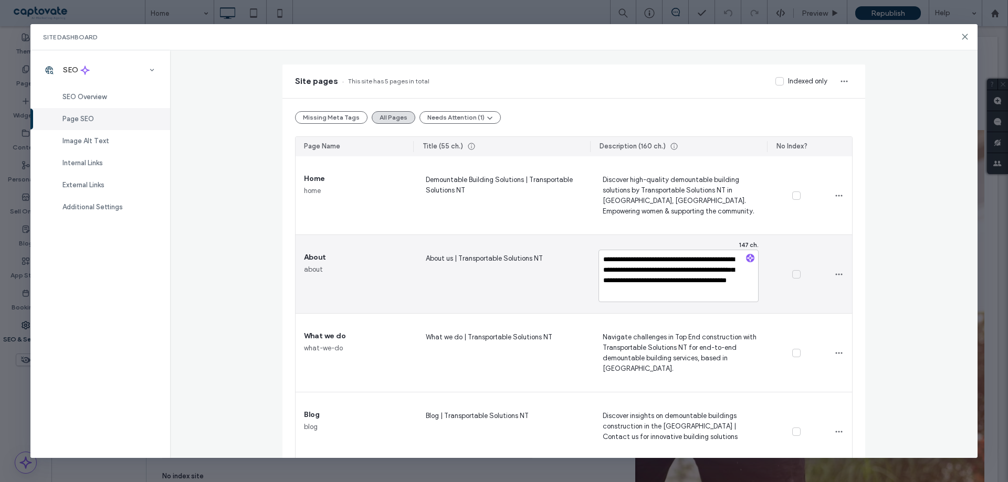
click at [490, 257] on span "About us | Transportable Solutions NT" at bounding box center [501, 273] width 160 height 43
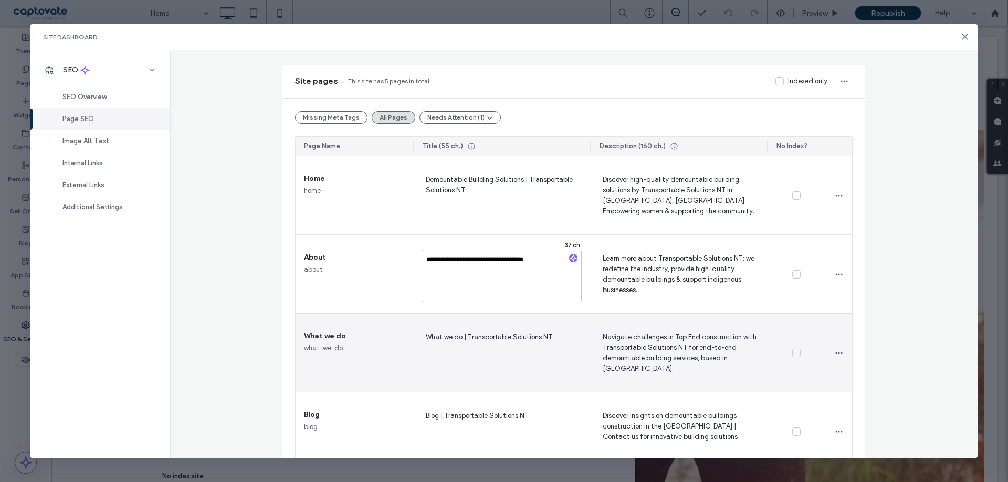
click at [637, 339] on span "Navigate challenges in Top End construction with Transportable Solutions NT for…" at bounding box center [678, 352] width 160 height 43
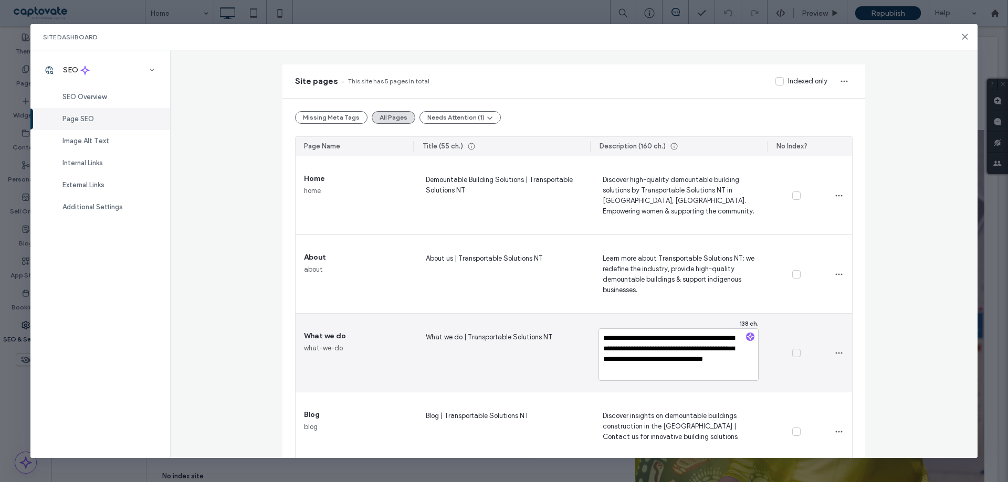
click at [515, 331] on span "What we do | Transportable Solutions NT" at bounding box center [501, 352] width 160 height 43
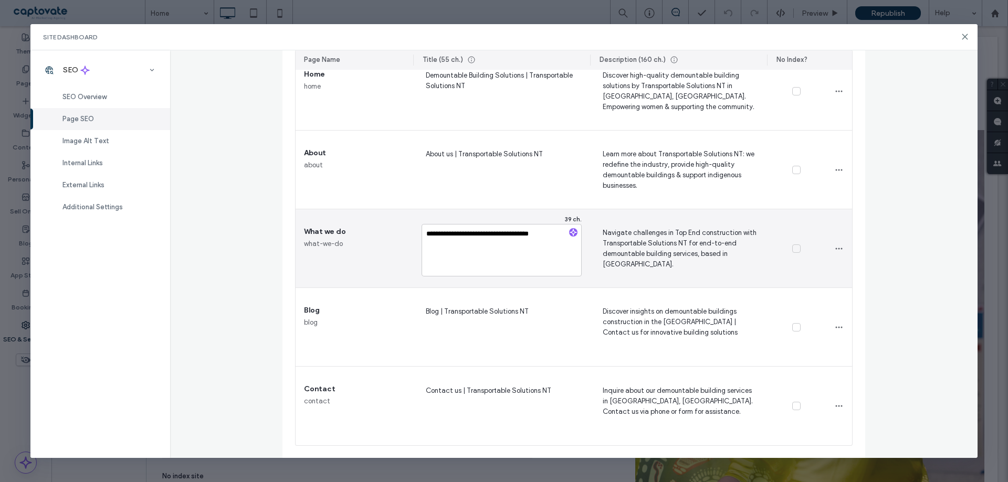
scroll to position [175, 0]
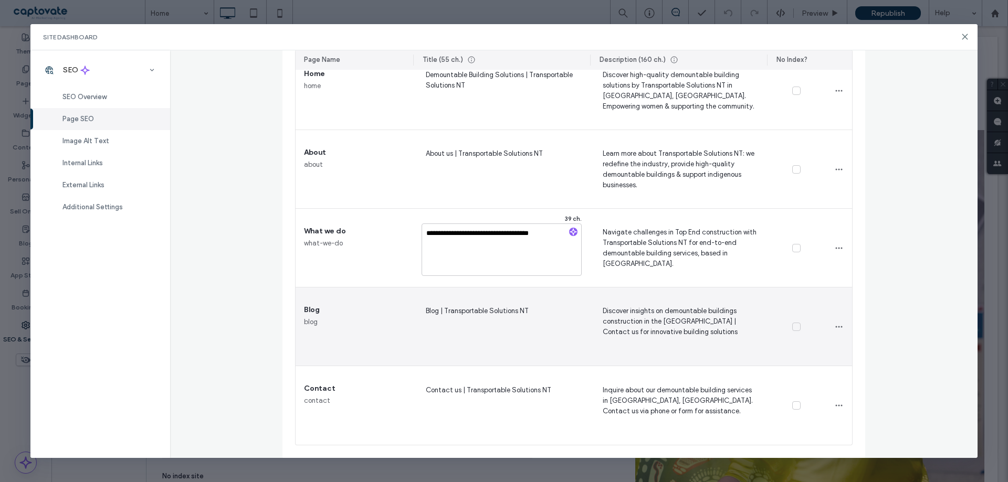
click at [506, 318] on span "Blog | Transportable Solutions NT" at bounding box center [501, 326] width 160 height 43
click at [681, 307] on span "Discover insights on demountable buildings construction in the [GEOGRAPHIC_DATA…" at bounding box center [678, 326] width 160 height 43
